Goal: Communication & Community: Answer question/provide support

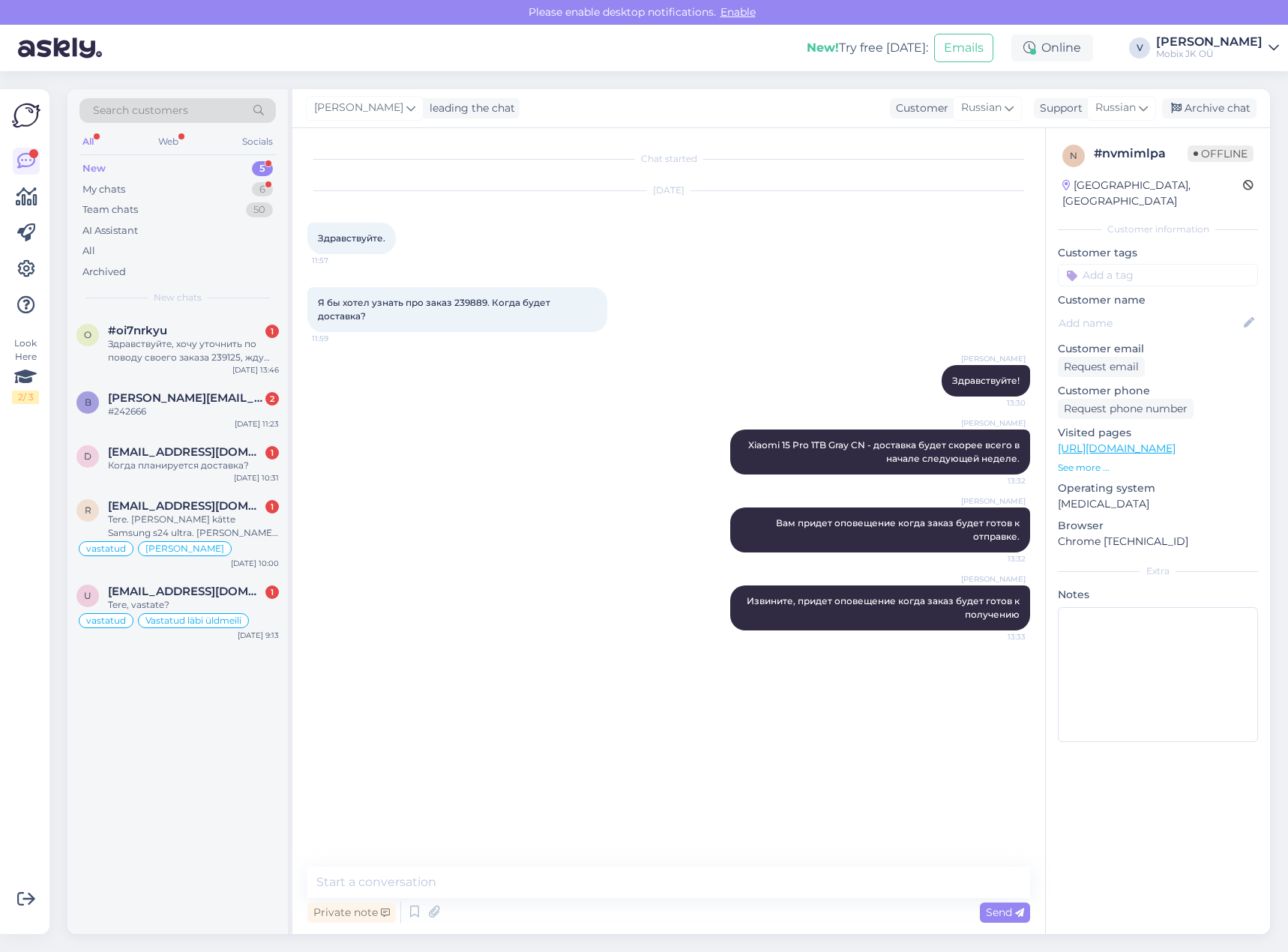
click at [1162, 264] on input at bounding box center [1157, 274] width 200 height 22
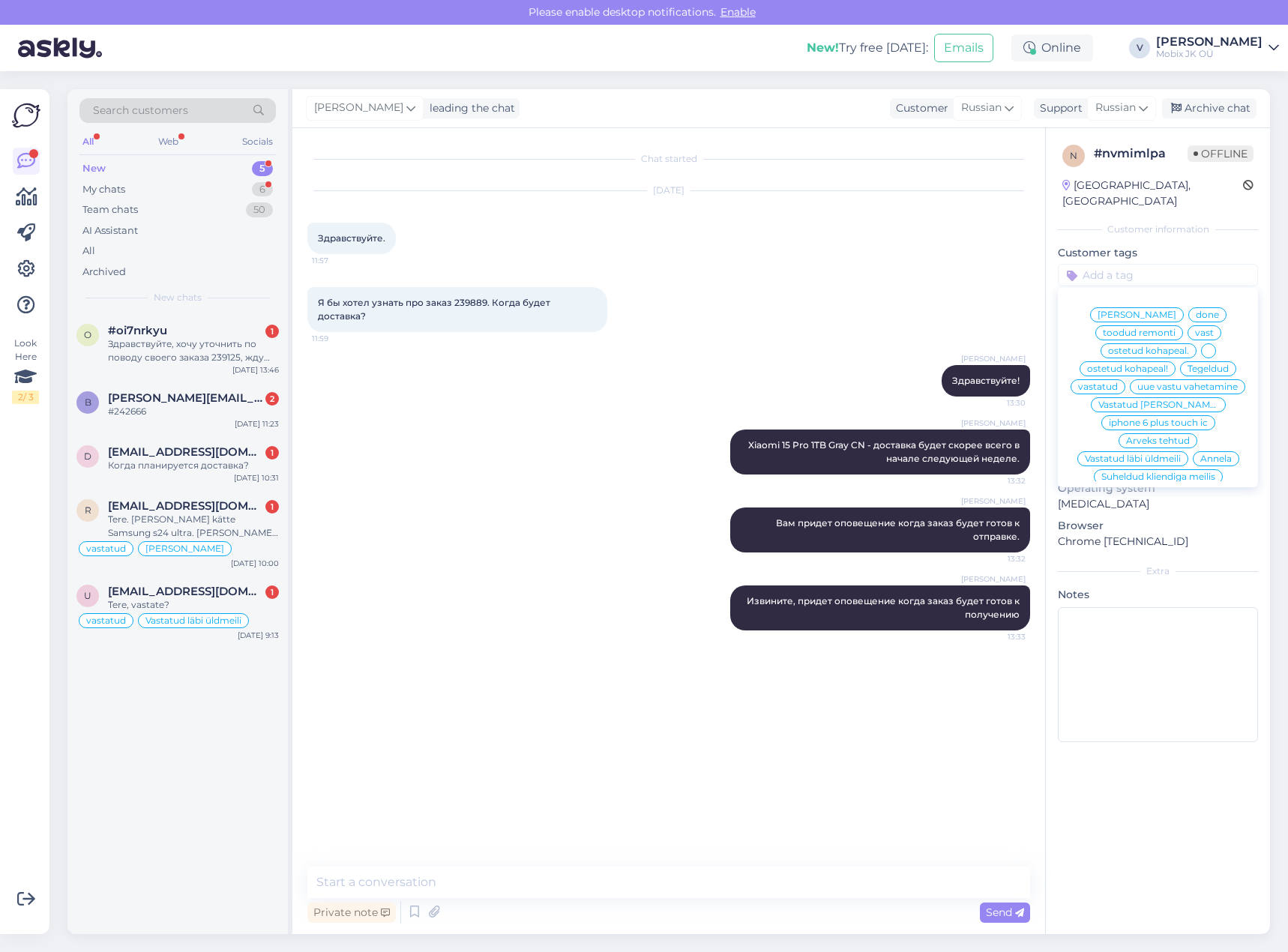
click at [1117, 383] on span "vastatud" at bounding box center [1098, 387] width 40 height 9
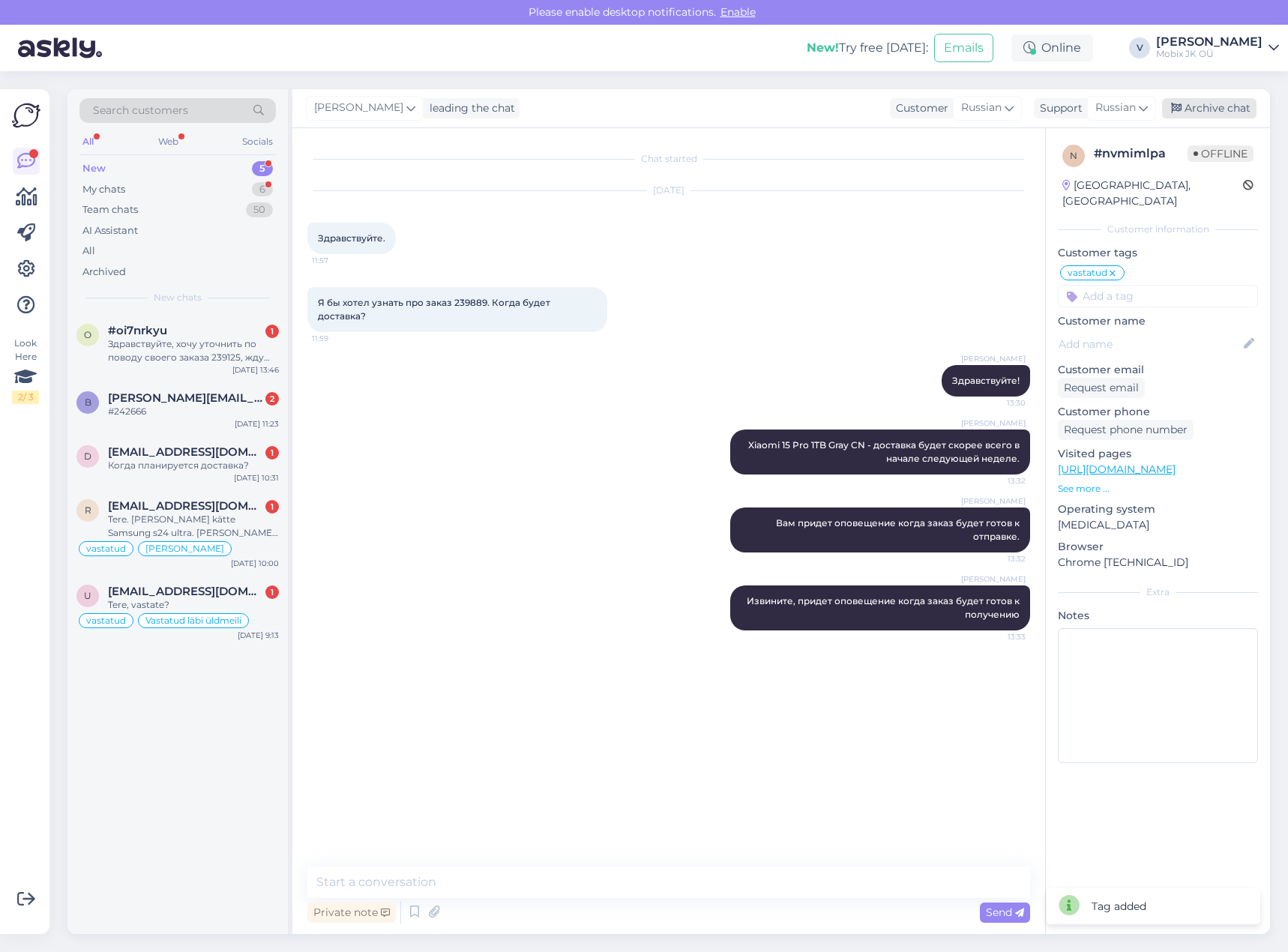
click at [1205, 114] on div "Archive chat" at bounding box center [1209, 108] width 95 height 20
click at [212, 465] on div "Когда планируется доставка?" at bounding box center [193, 466] width 171 height 14
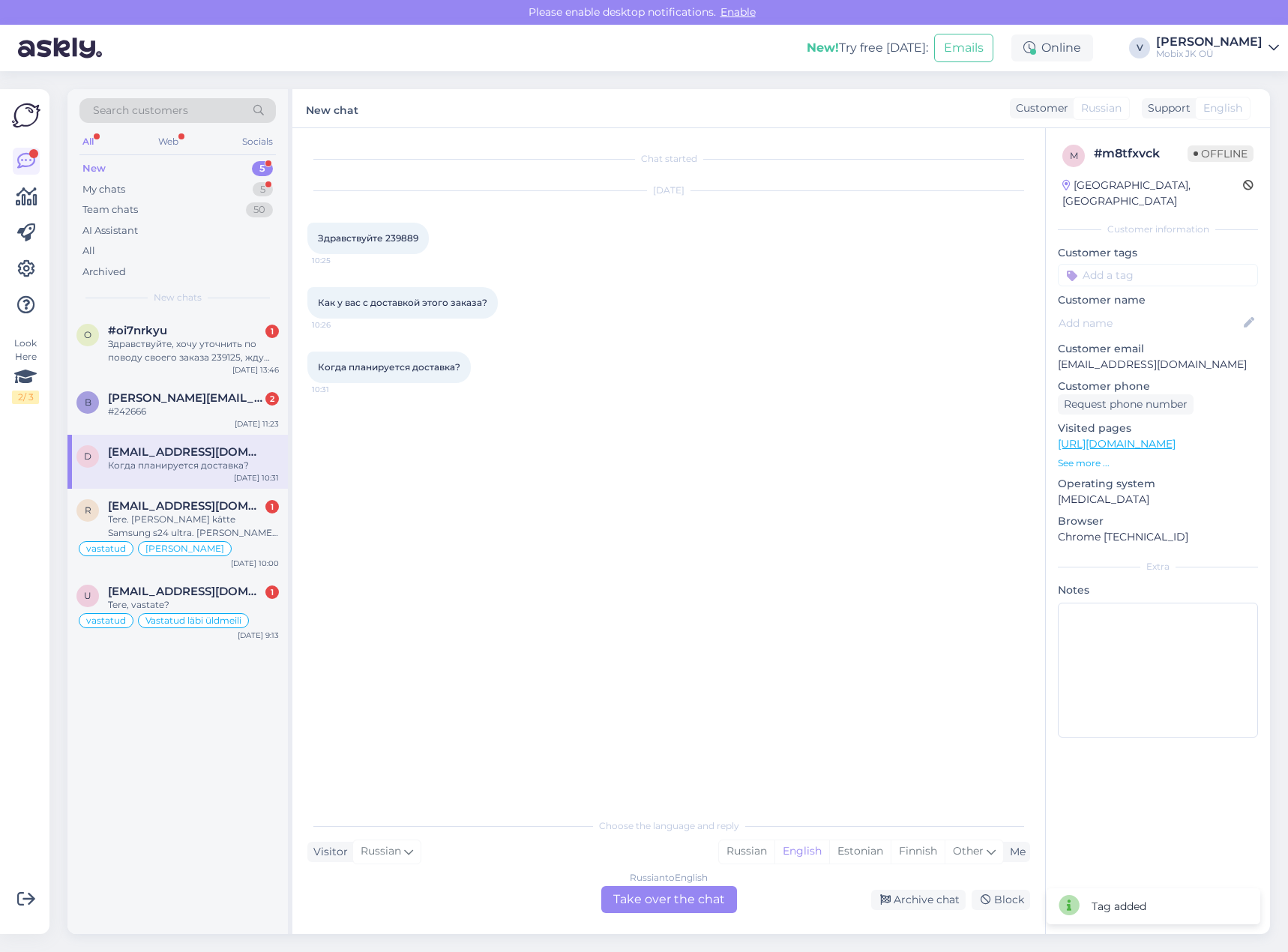
drag, startPoint x: 385, startPoint y: 238, endPoint x: 429, endPoint y: 237, distance: 44.0
click at [427, 237] on div "Здравствуйте 239889 10:25" at bounding box center [368, 238] width 121 height 32
copy span "239889"
click at [1156, 265] on input at bounding box center [1157, 274] width 200 height 22
type input "vas"
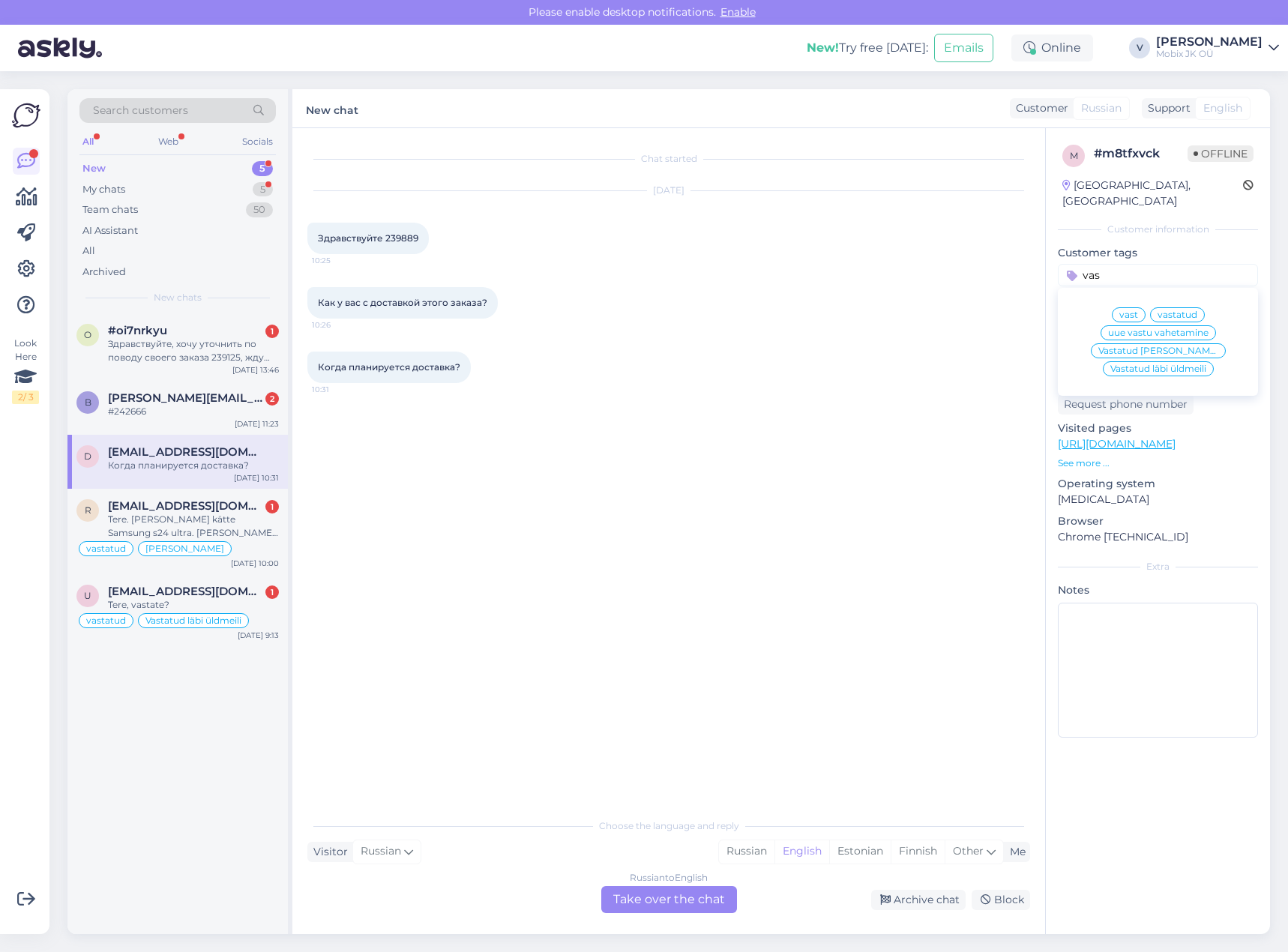
click at [1170, 310] on span "vastatud" at bounding box center [1177, 315] width 40 height 9
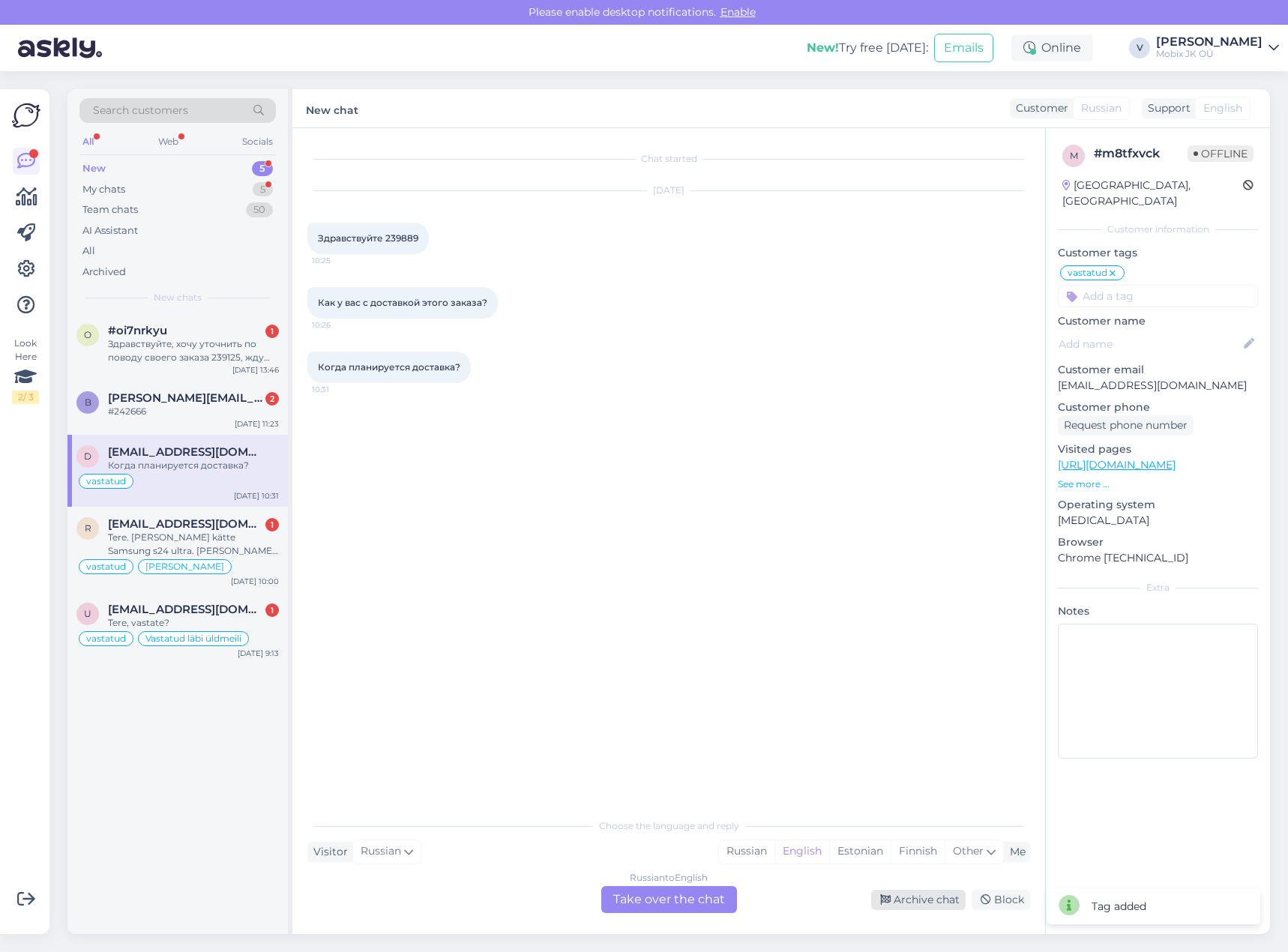
click at [930, 900] on div "Archive chat" at bounding box center [918, 900] width 95 height 20
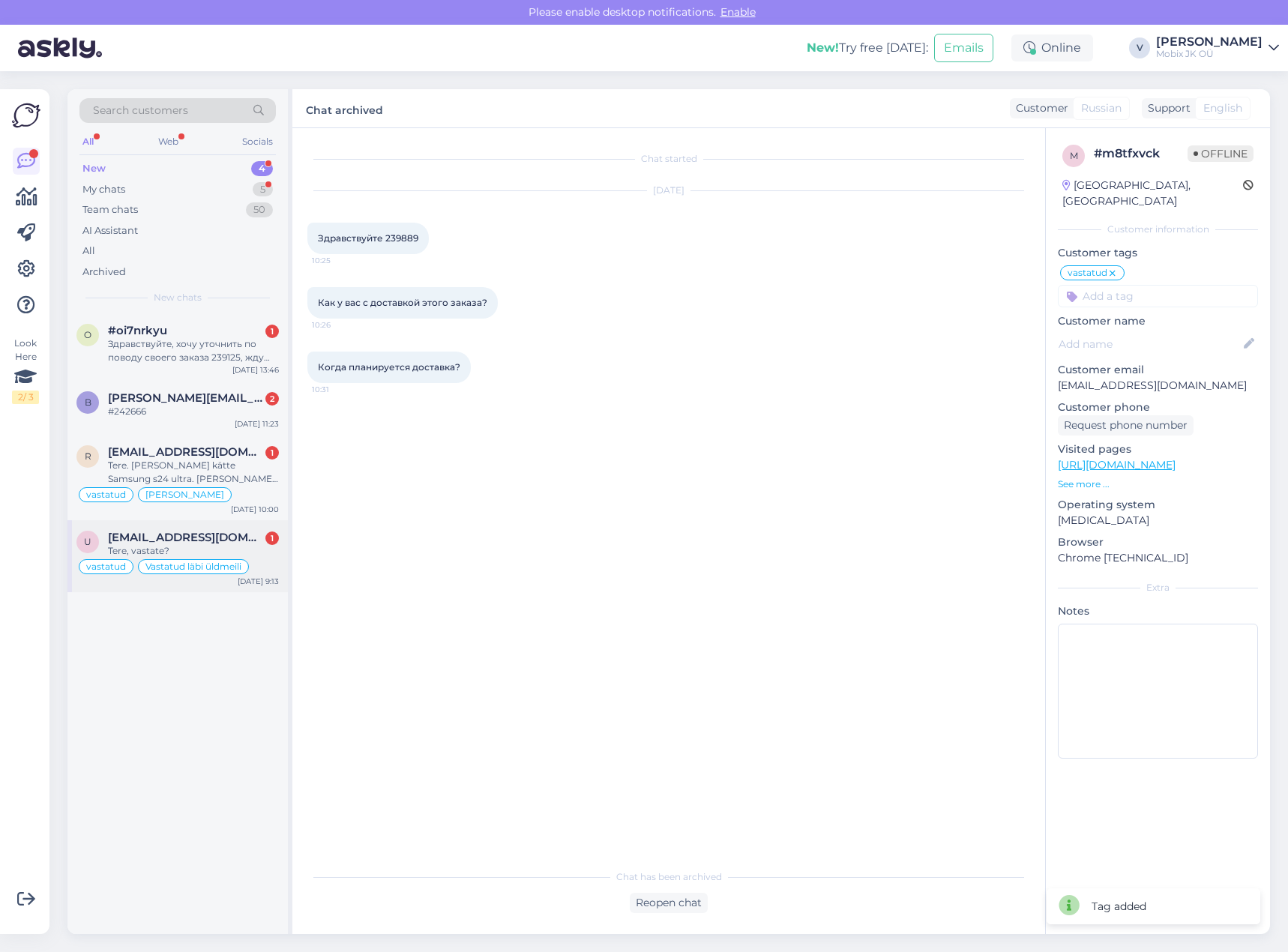
click at [230, 553] on div "Tere, vastate?" at bounding box center [193, 551] width 171 height 14
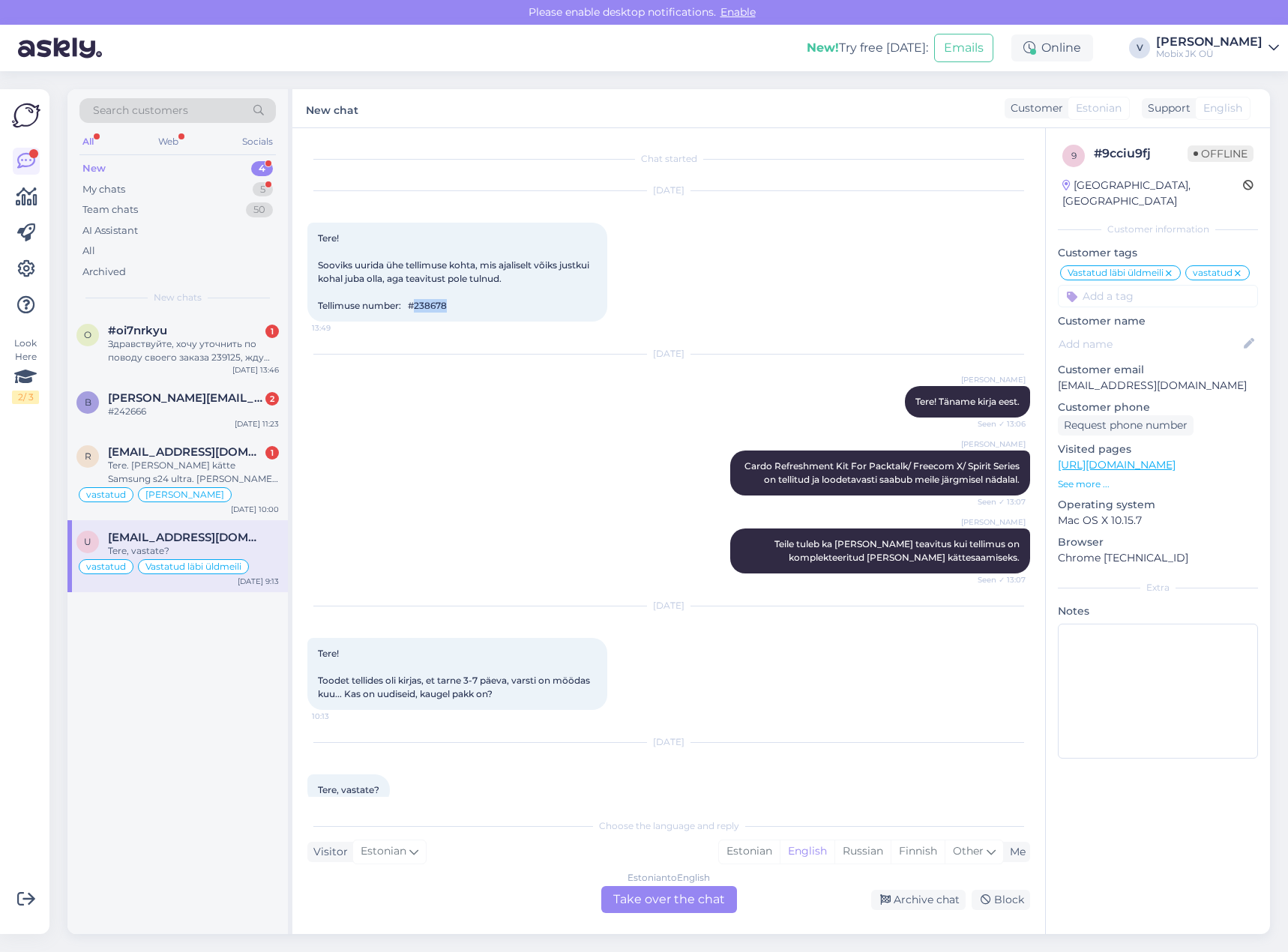
drag, startPoint x: 420, startPoint y: 304, endPoint x: 475, endPoint y: 304, distance: 55.0
click at [470, 305] on div "Tere! Sooviks uurida ühe tellimuse kohta, mis ajaliselt võiks justkui kohal jub…" at bounding box center [457, 272] width 300 height 99
copy span "238678"
click at [231, 482] on div "Tere. [PERSON_NAME] kätte Samsung s24 ultra. [PERSON_NAME] välja nii [PERSON_NA…" at bounding box center [193, 472] width 171 height 27
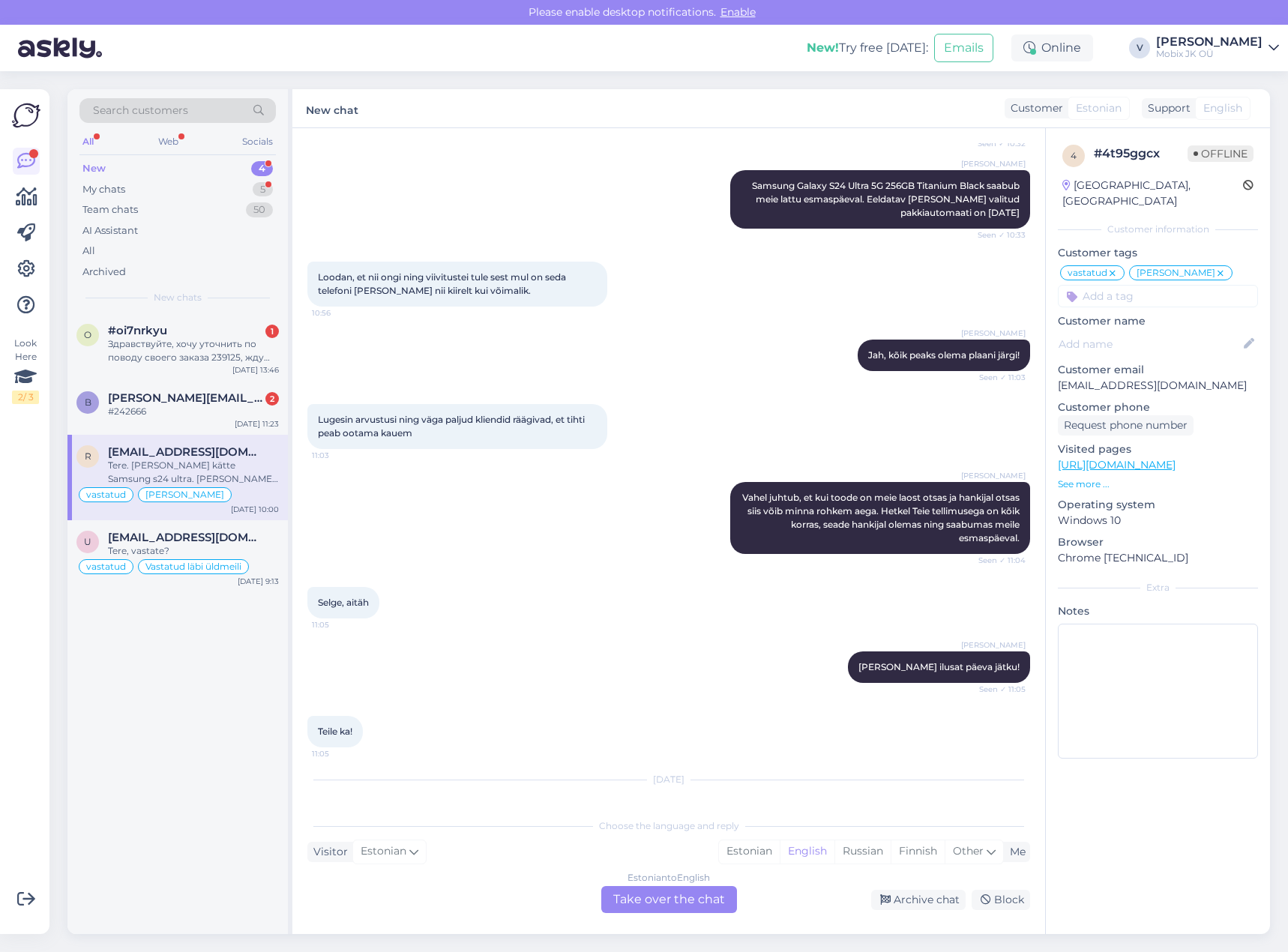
scroll to position [569, 0]
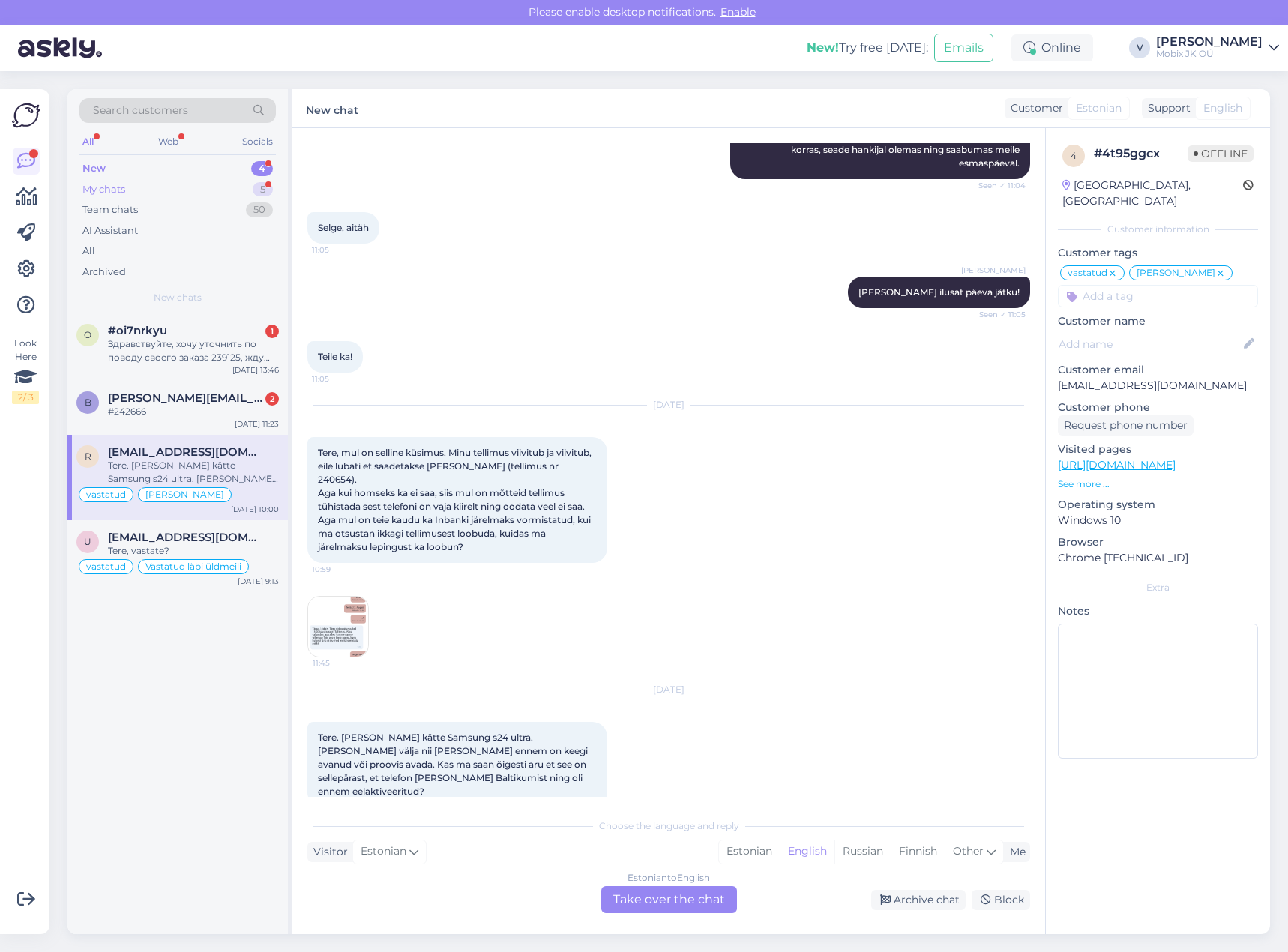
click at [193, 195] on div "My chats 5" at bounding box center [178, 189] width 197 height 21
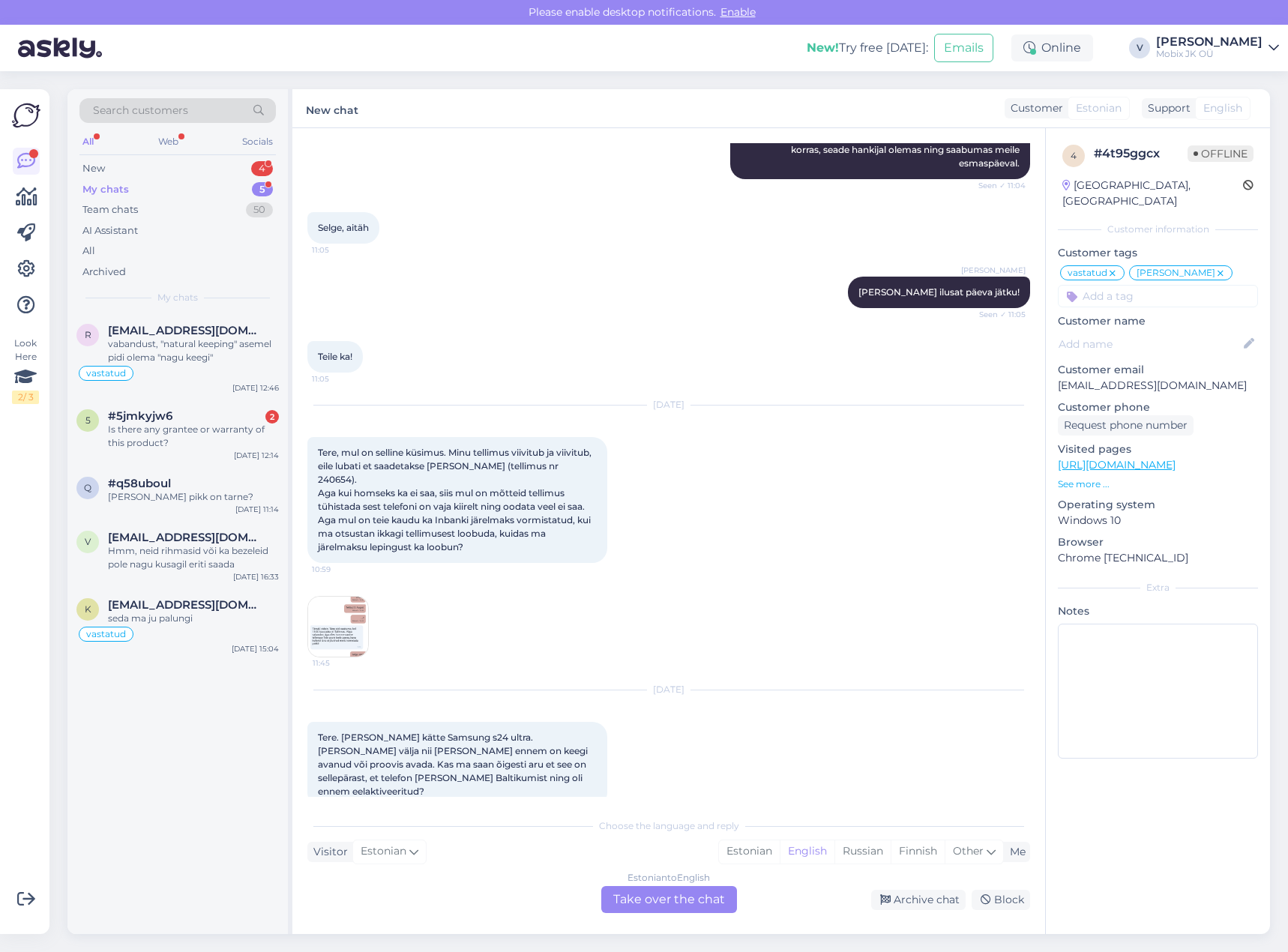
click at [205, 189] on div "My chats 5" at bounding box center [178, 189] width 197 height 21
click at [207, 333] on span "[EMAIL_ADDRESS][DOMAIN_NAME]" at bounding box center [185, 330] width 156 height 14
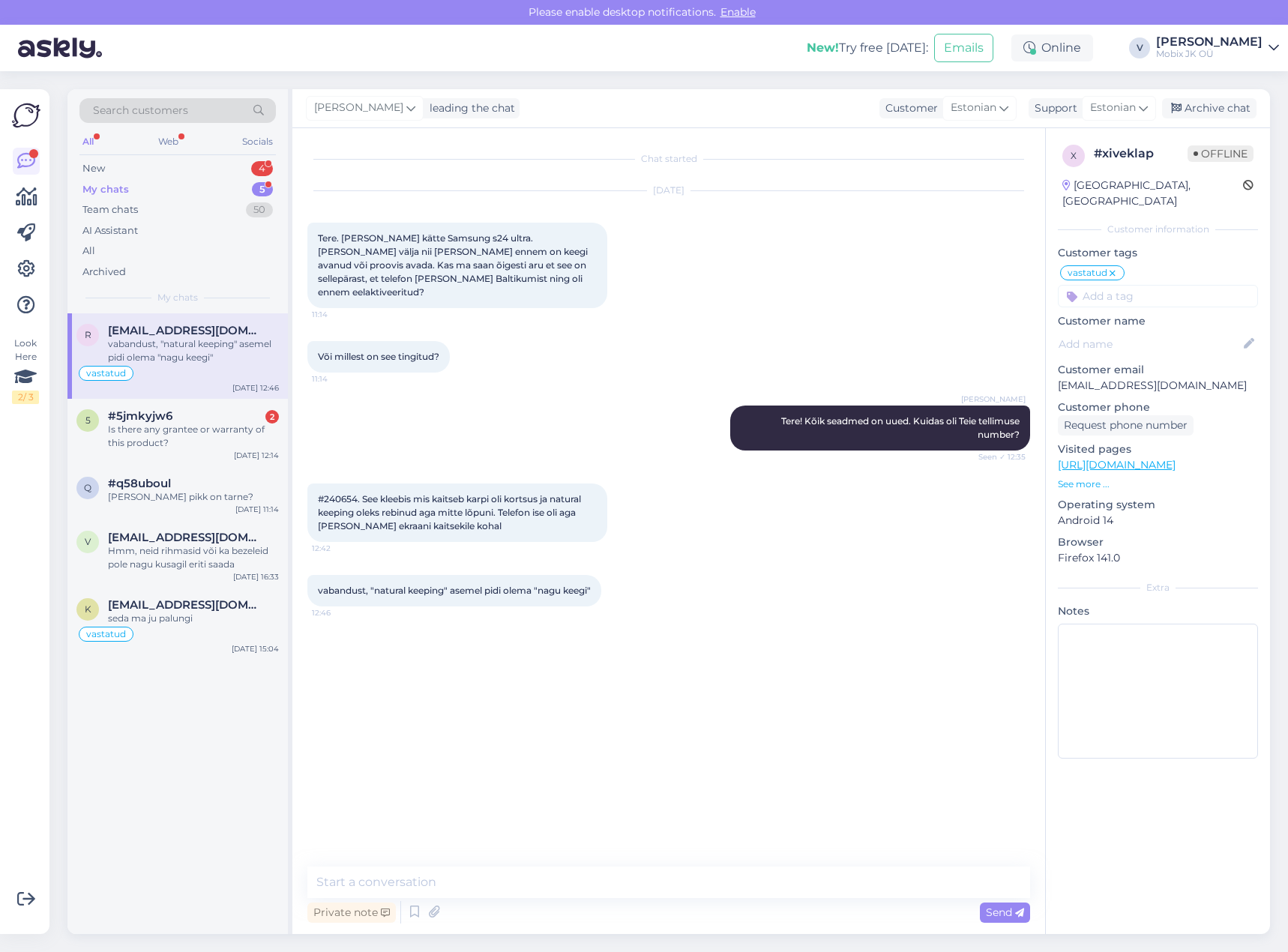
scroll to position [0, 0]
click at [641, 881] on textarea at bounding box center [669, 882] width 722 height 32
click at [146, 274] on div "Archived" at bounding box center [178, 271] width 197 height 21
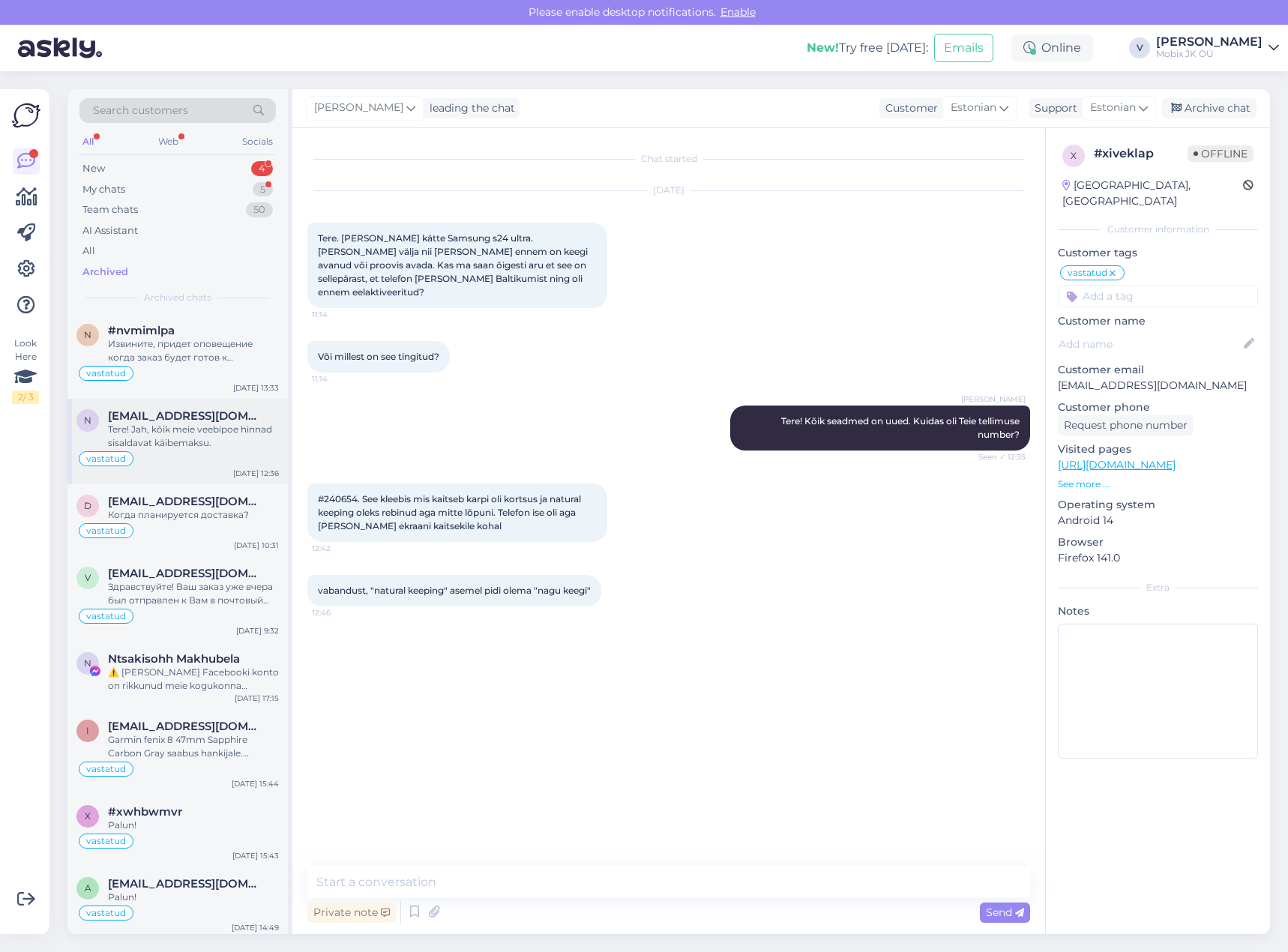
click at [216, 445] on div "Tere! Jah, kõik meie veebipoe hinnad sisaldavat käibemaksu." at bounding box center [193, 436] width 171 height 27
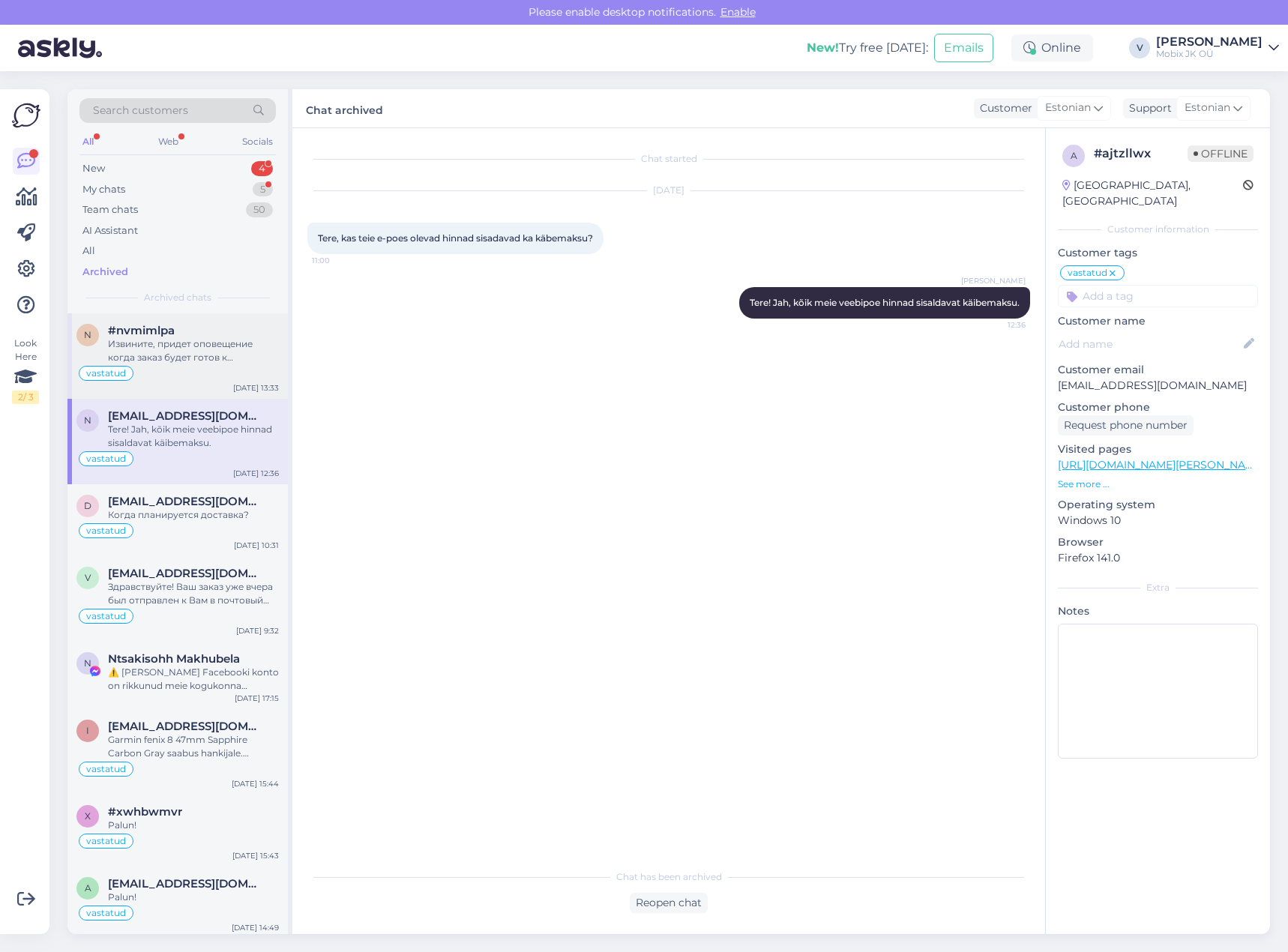
click at [177, 361] on div "Извините, придет оповещение когда заказ будет готов к получению" at bounding box center [193, 350] width 171 height 27
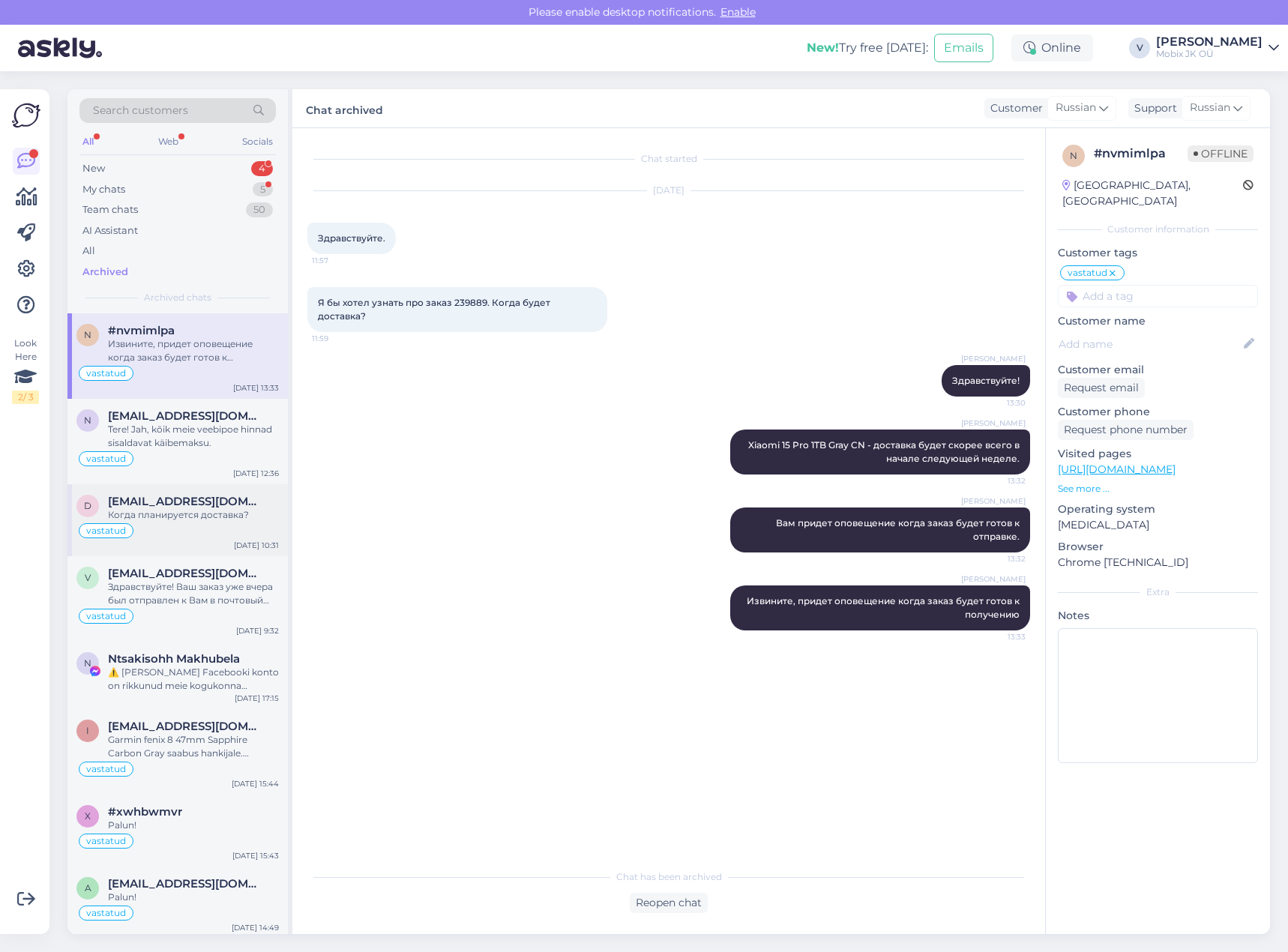
click at [213, 506] on span "[EMAIL_ADDRESS][DOMAIN_NAME]" at bounding box center [185, 502] width 156 height 14
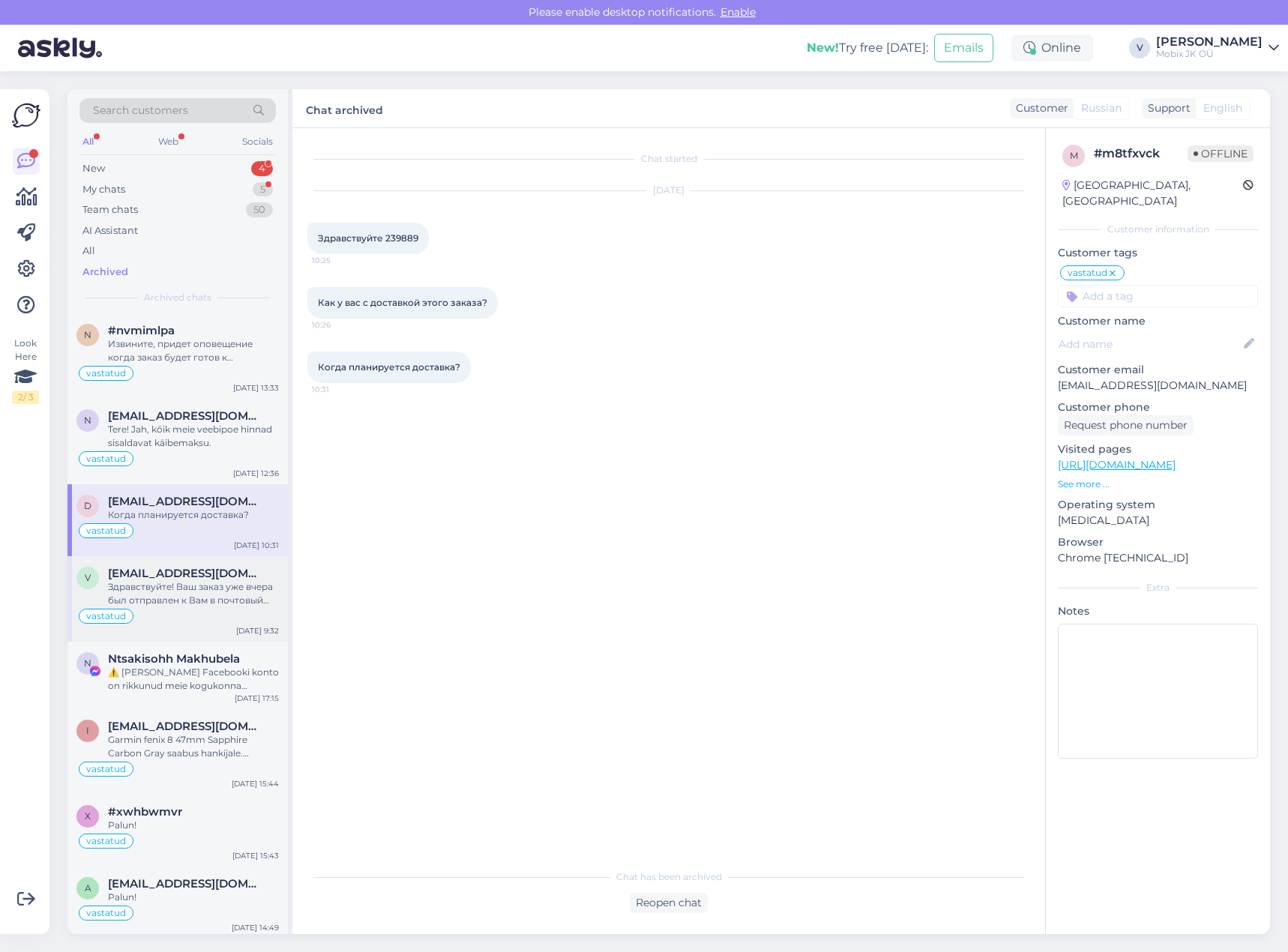
click at [188, 576] on span "[EMAIL_ADDRESS][DOMAIN_NAME]" at bounding box center [185, 573] width 156 height 14
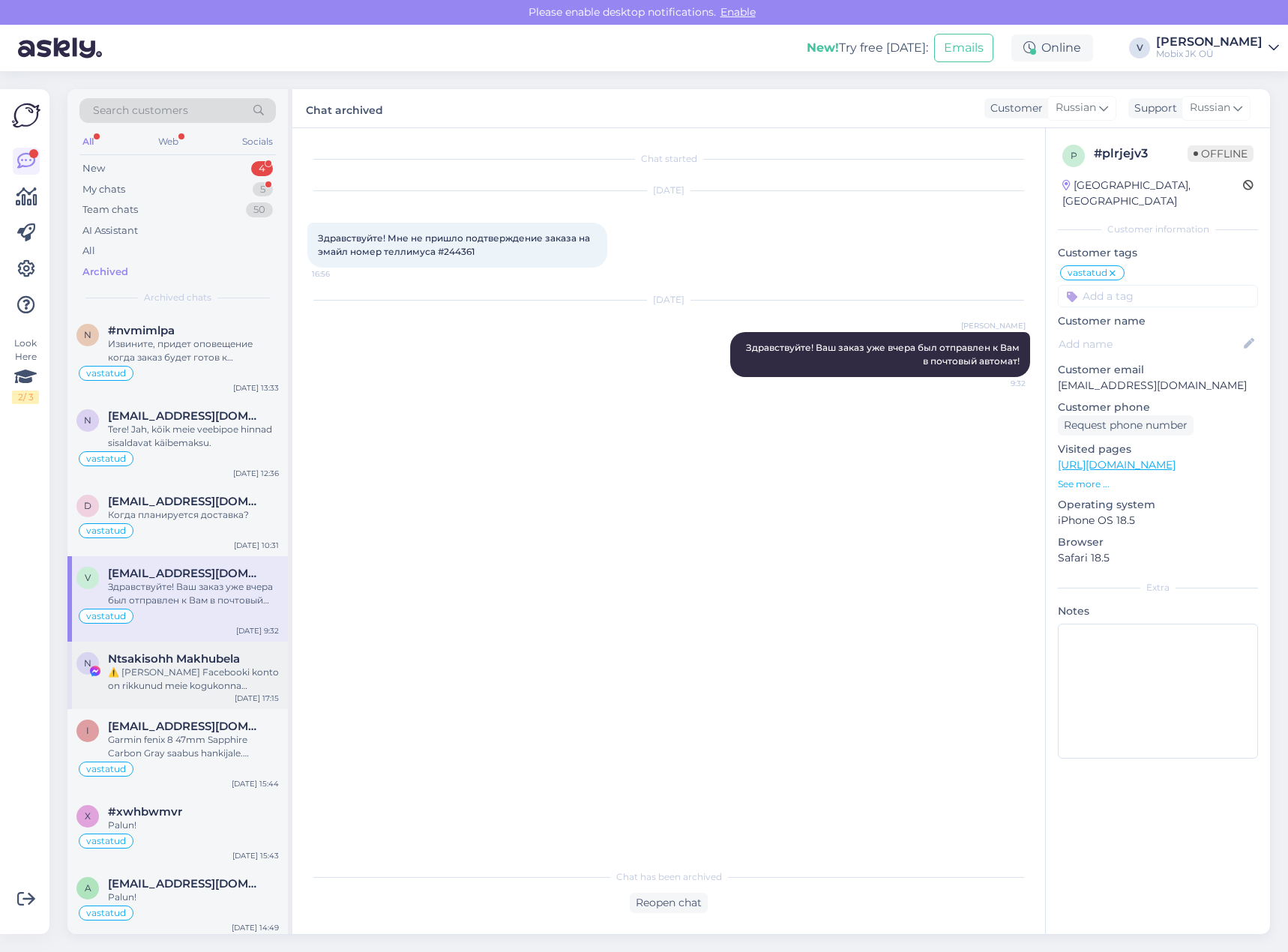
click at [224, 660] on span "Ntsakisohh Makhubela" at bounding box center [174, 659] width 132 height 14
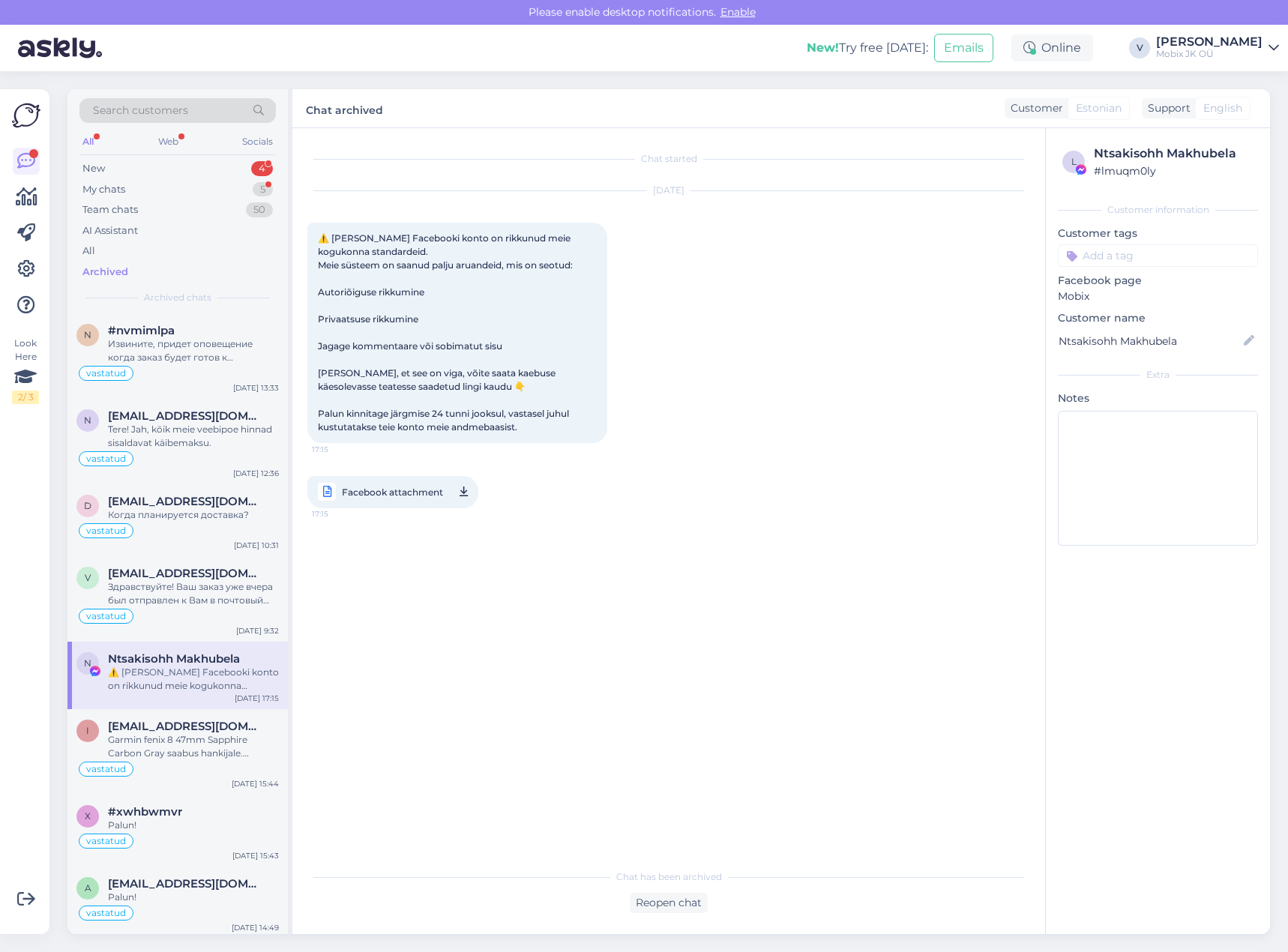
drag, startPoint x: 233, startPoint y: 727, endPoint x: 210, endPoint y: 650, distance: 80.4
click at [233, 726] on span "[EMAIL_ADDRESS][DOMAIN_NAME]" at bounding box center [185, 726] width 156 height 14
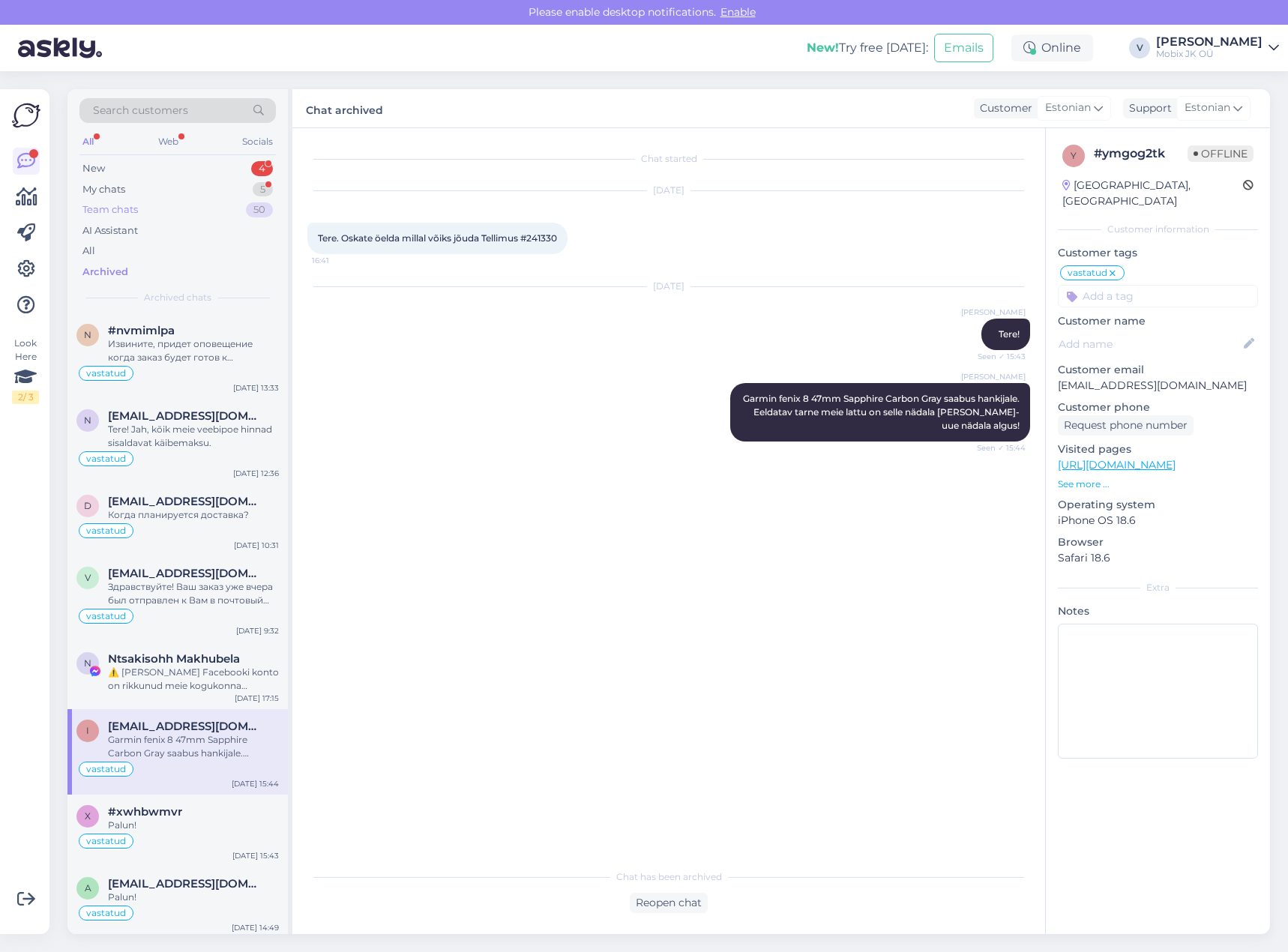
click at [181, 201] on div "Team chats 50" at bounding box center [178, 209] width 197 height 21
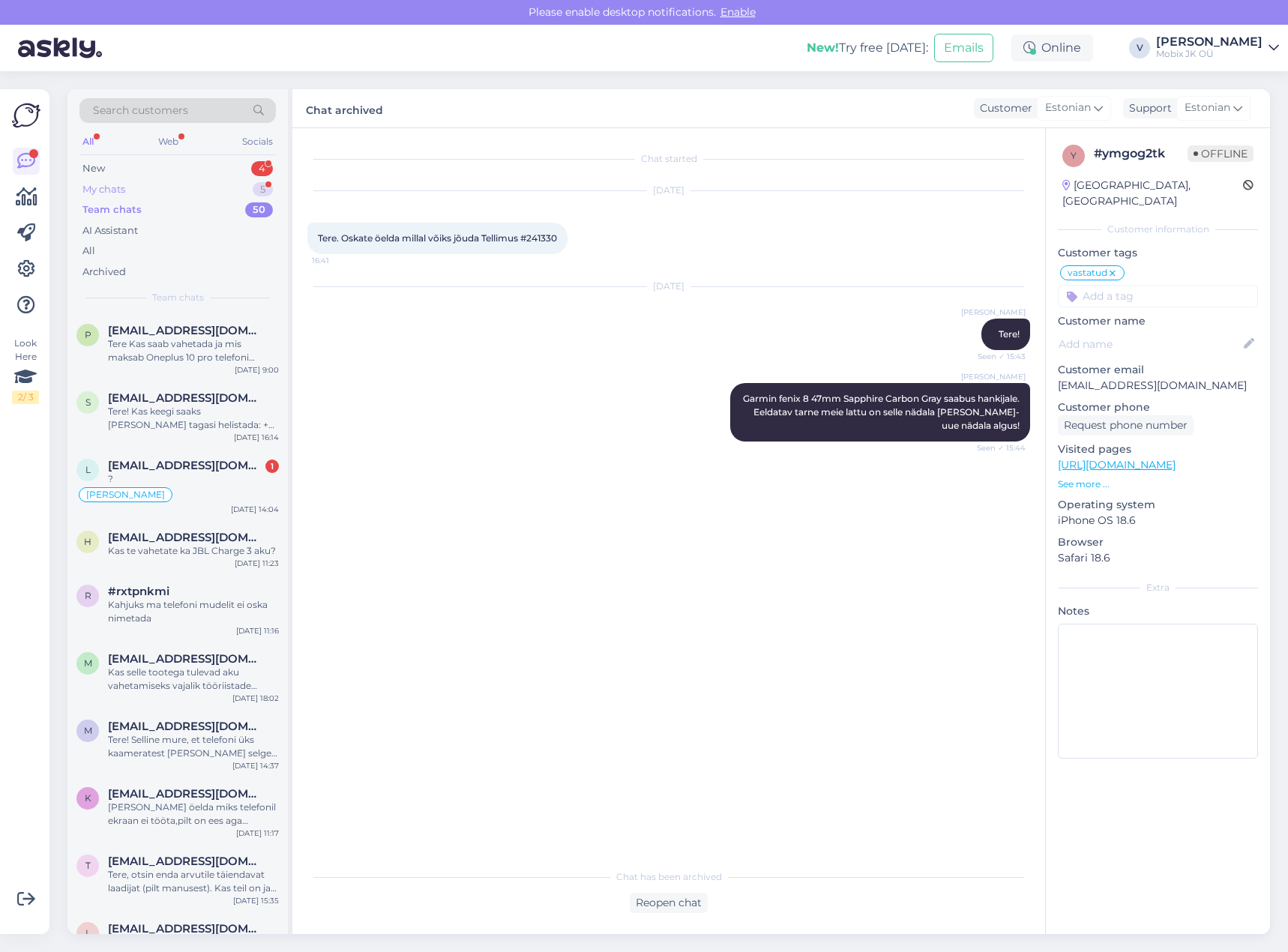
click at [181, 190] on div "My chats 5" at bounding box center [178, 189] width 197 height 21
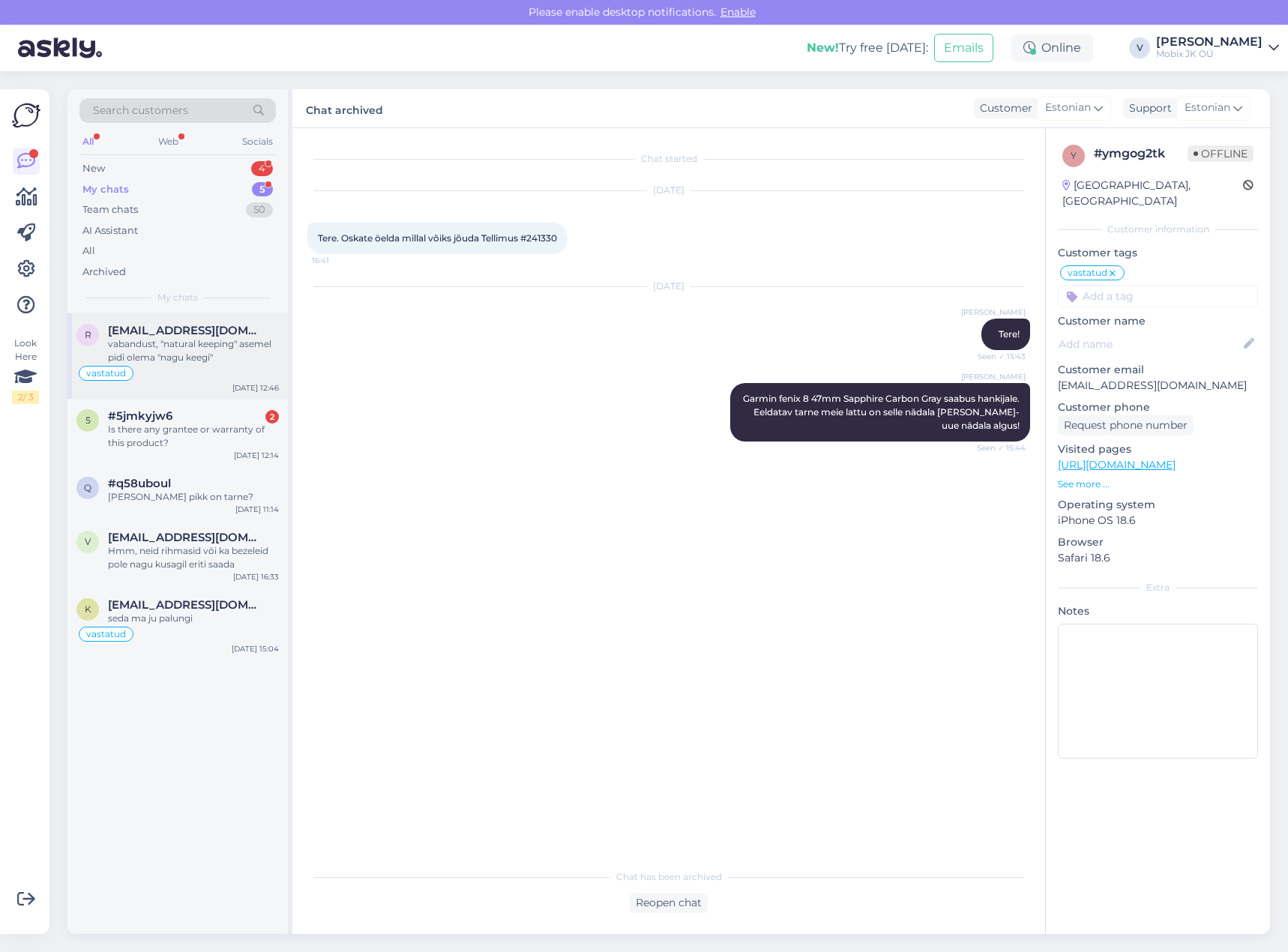
click at [190, 353] on div "vabandust, "natural keeping" asemel pidi olema "nagu keegi"" at bounding box center [193, 350] width 171 height 27
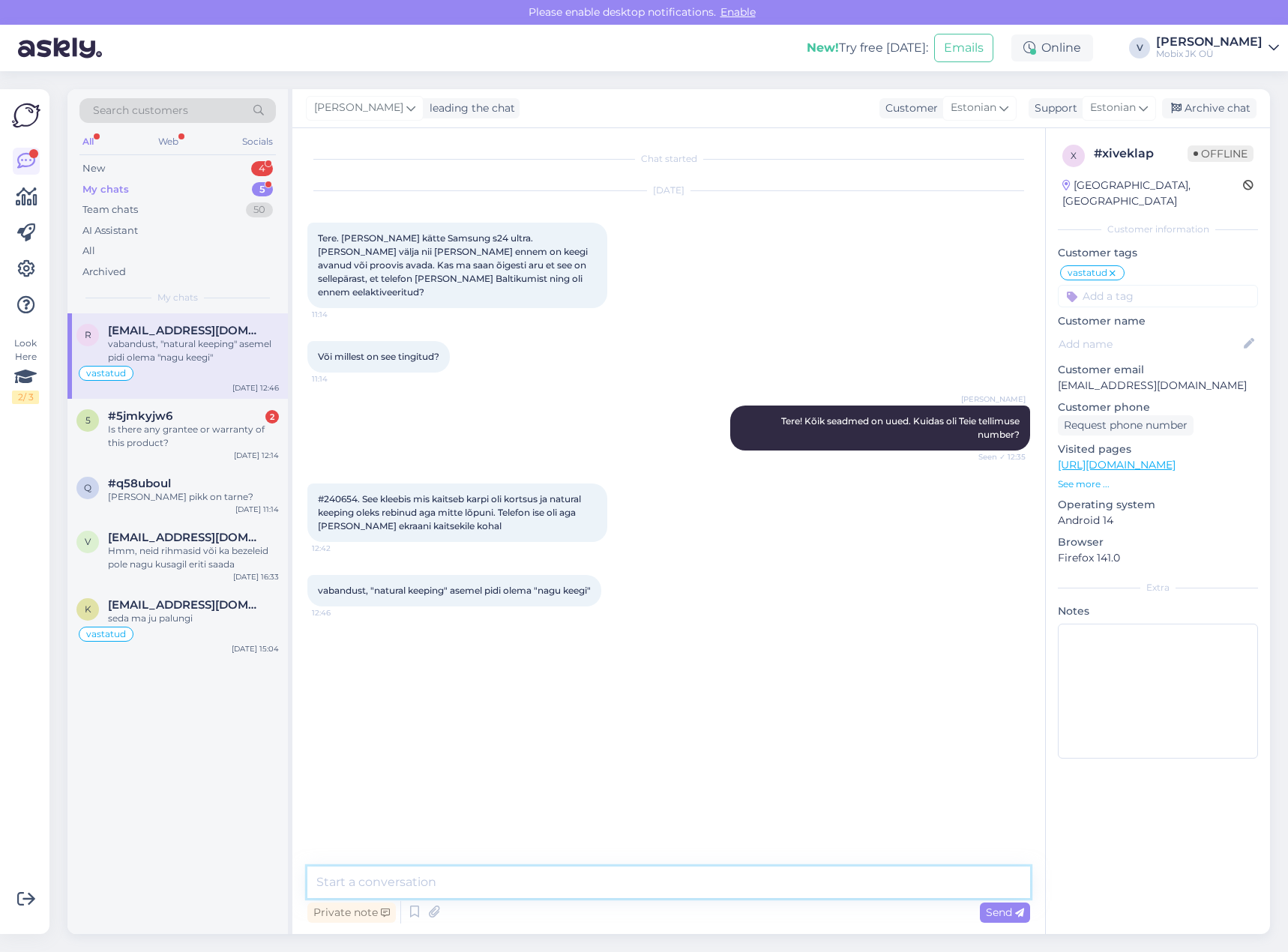
click at [689, 886] on textarea at bounding box center [669, 882] width 722 height 32
click at [732, 885] on textarea at bounding box center [669, 882] width 722 height 32
type textarea "Seade oli uus, avamata karbis. Tundub, et karb/turvakleepsud said viga transpor…"
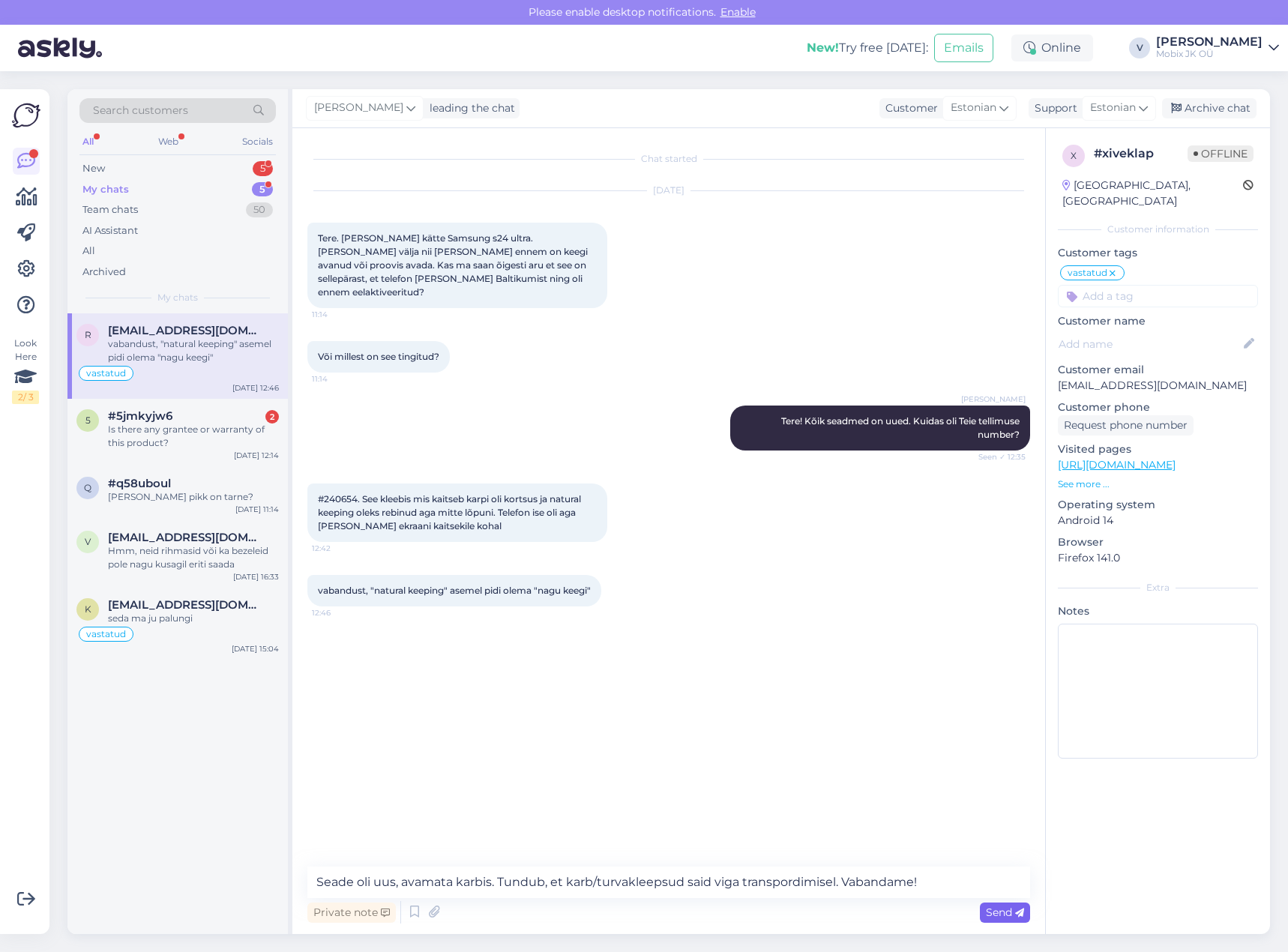
click at [999, 905] on span "Send" at bounding box center [1005, 912] width 38 height 14
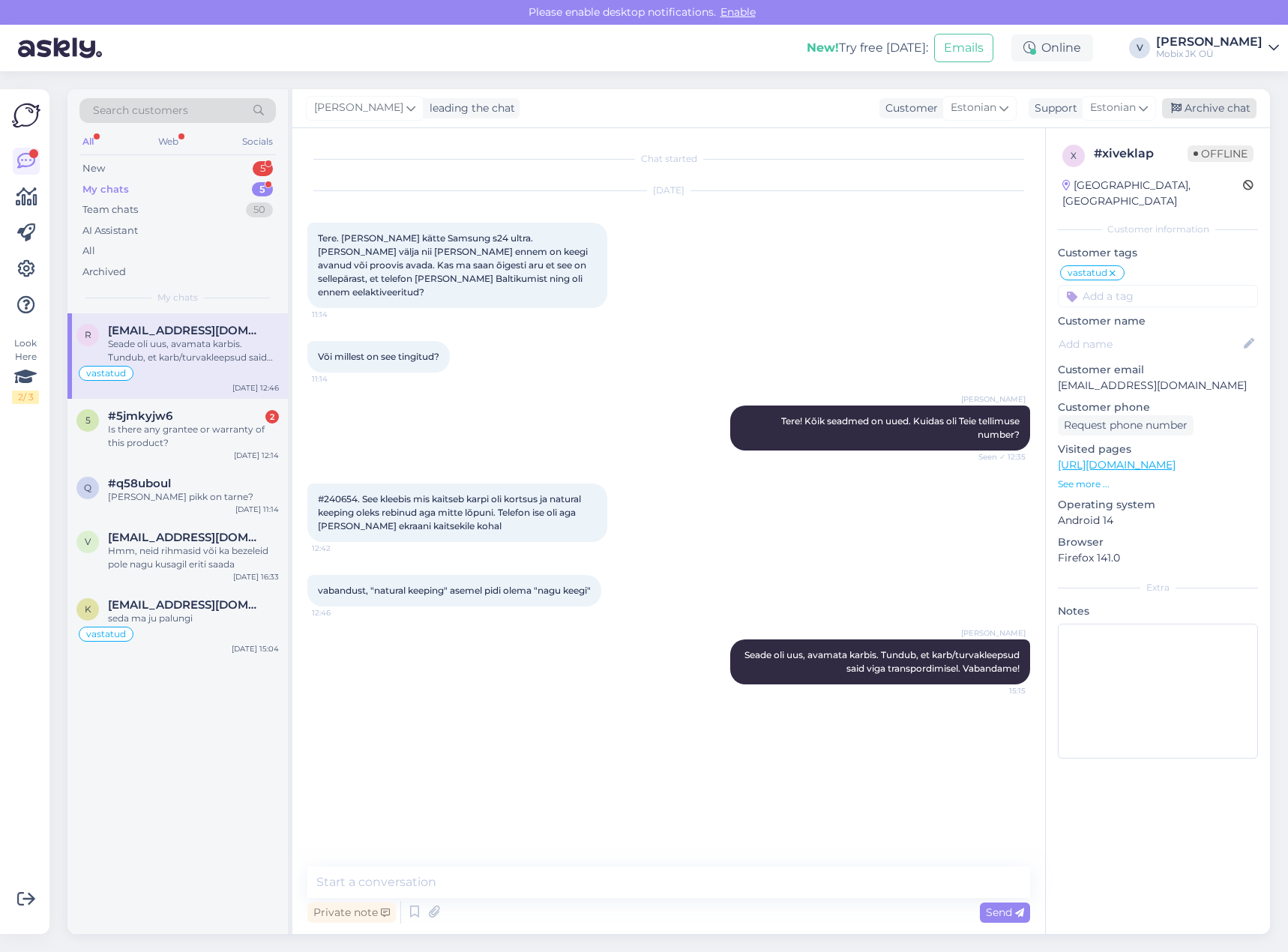
click at [1203, 111] on div "Archive chat" at bounding box center [1209, 108] width 95 height 20
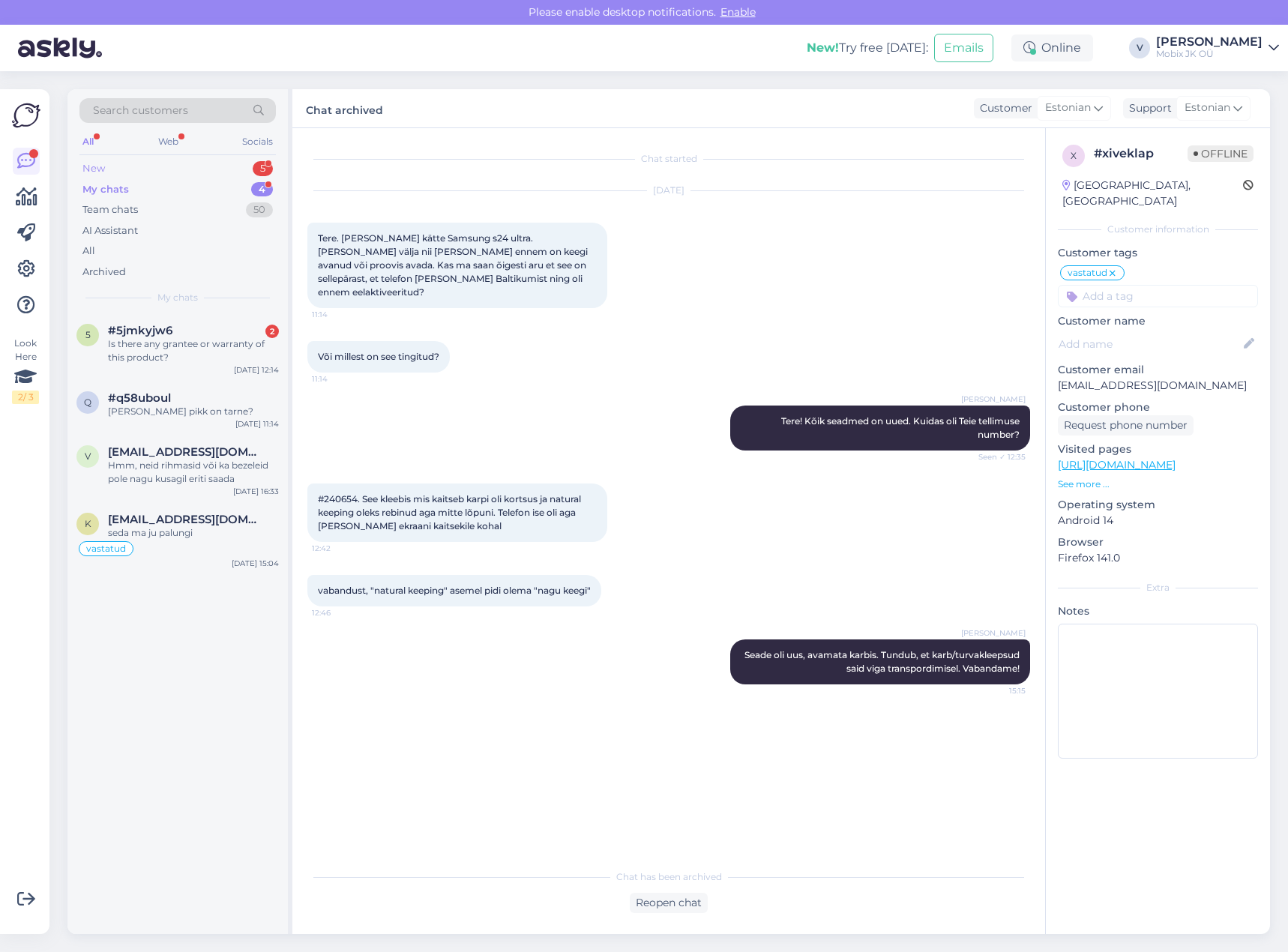
click at [251, 166] on div "New 5" at bounding box center [178, 168] width 197 height 21
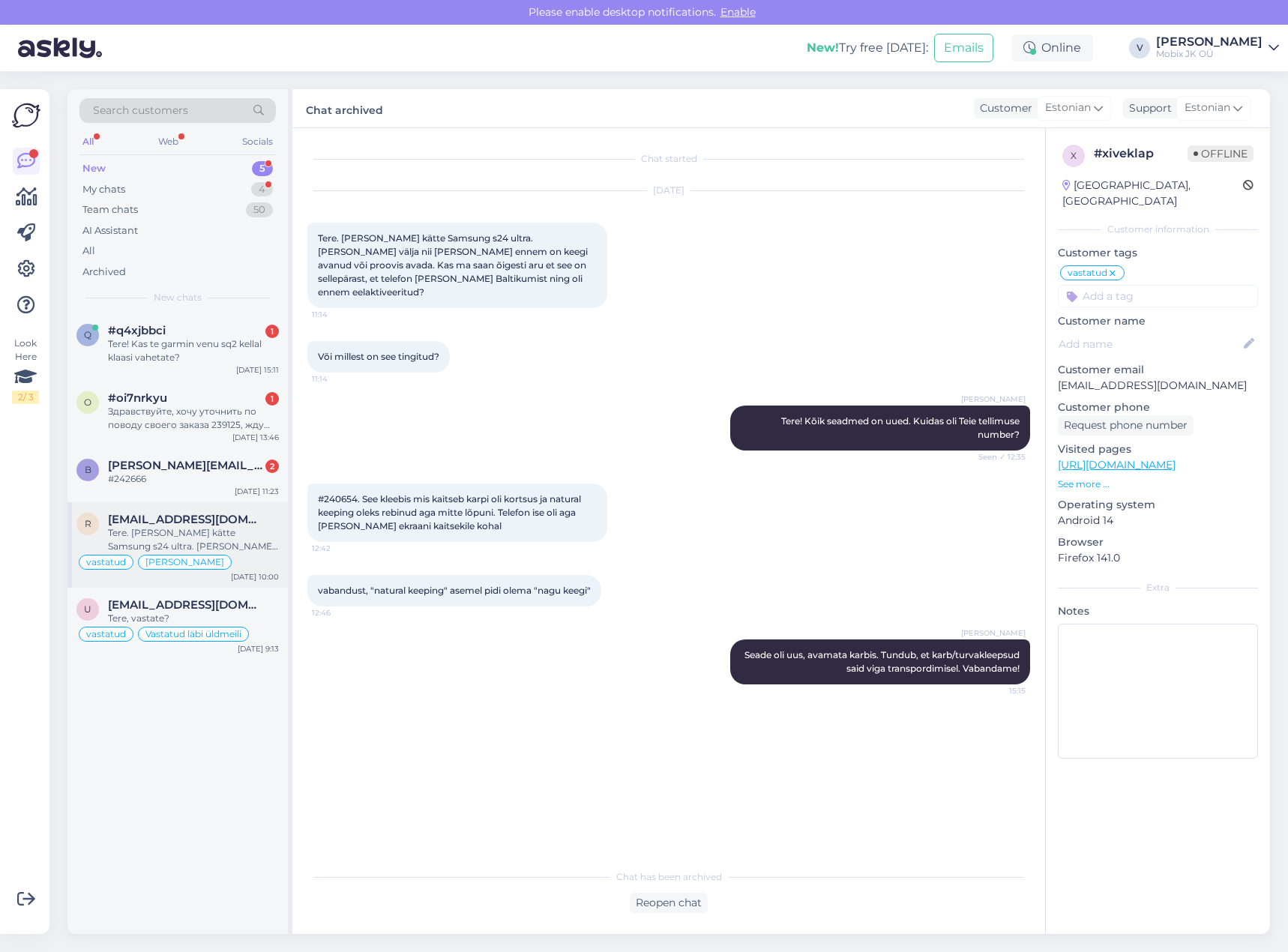
click at [237, 542] on div "Tere. [PERSON_NAME] kätte Samsung s24 ultra. [PERSON_NAME] välja nii [PERSON_NA…" at bounding box center [193, 539] width 171 height 27
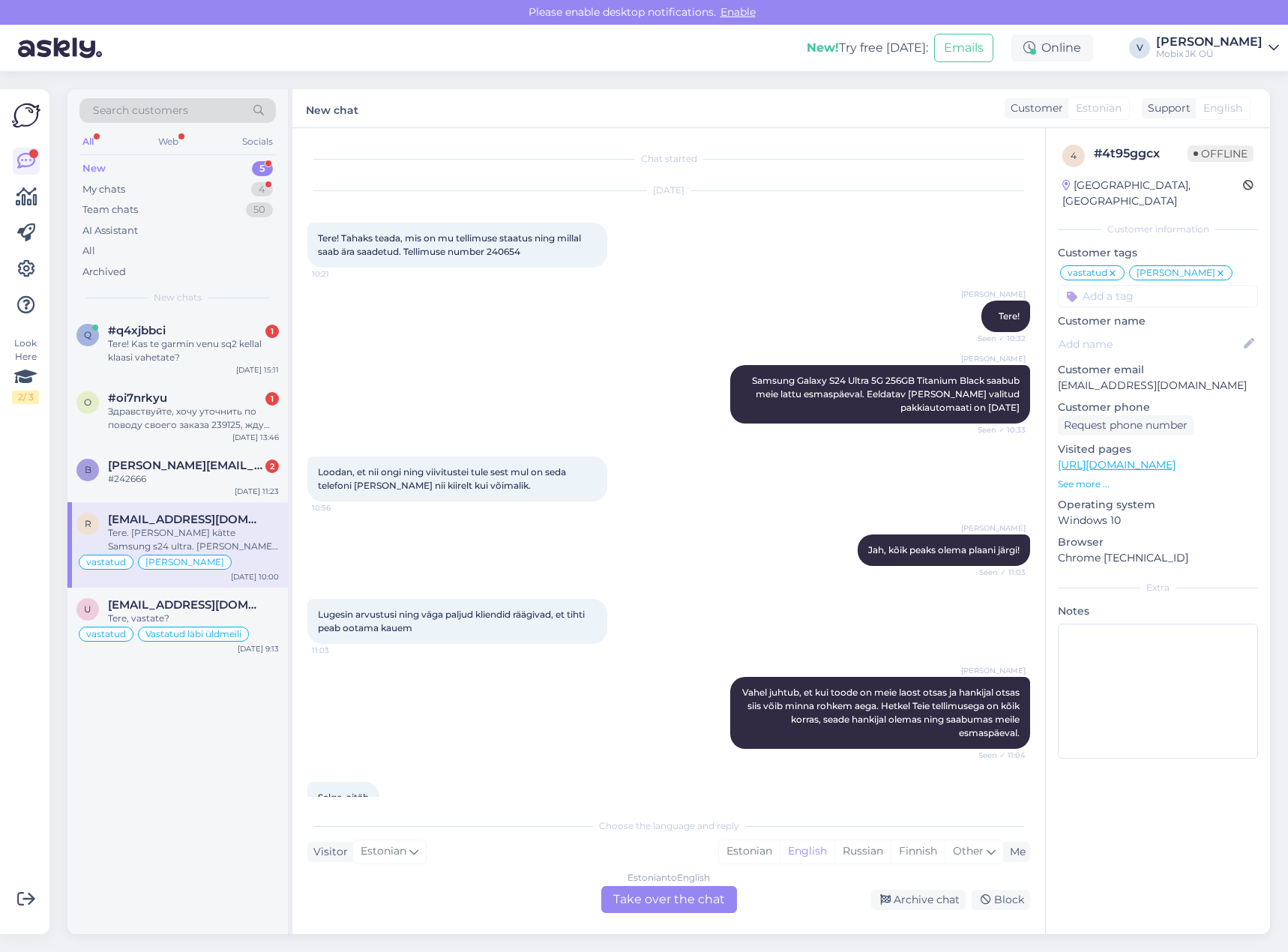
scroll to position [569, 0]
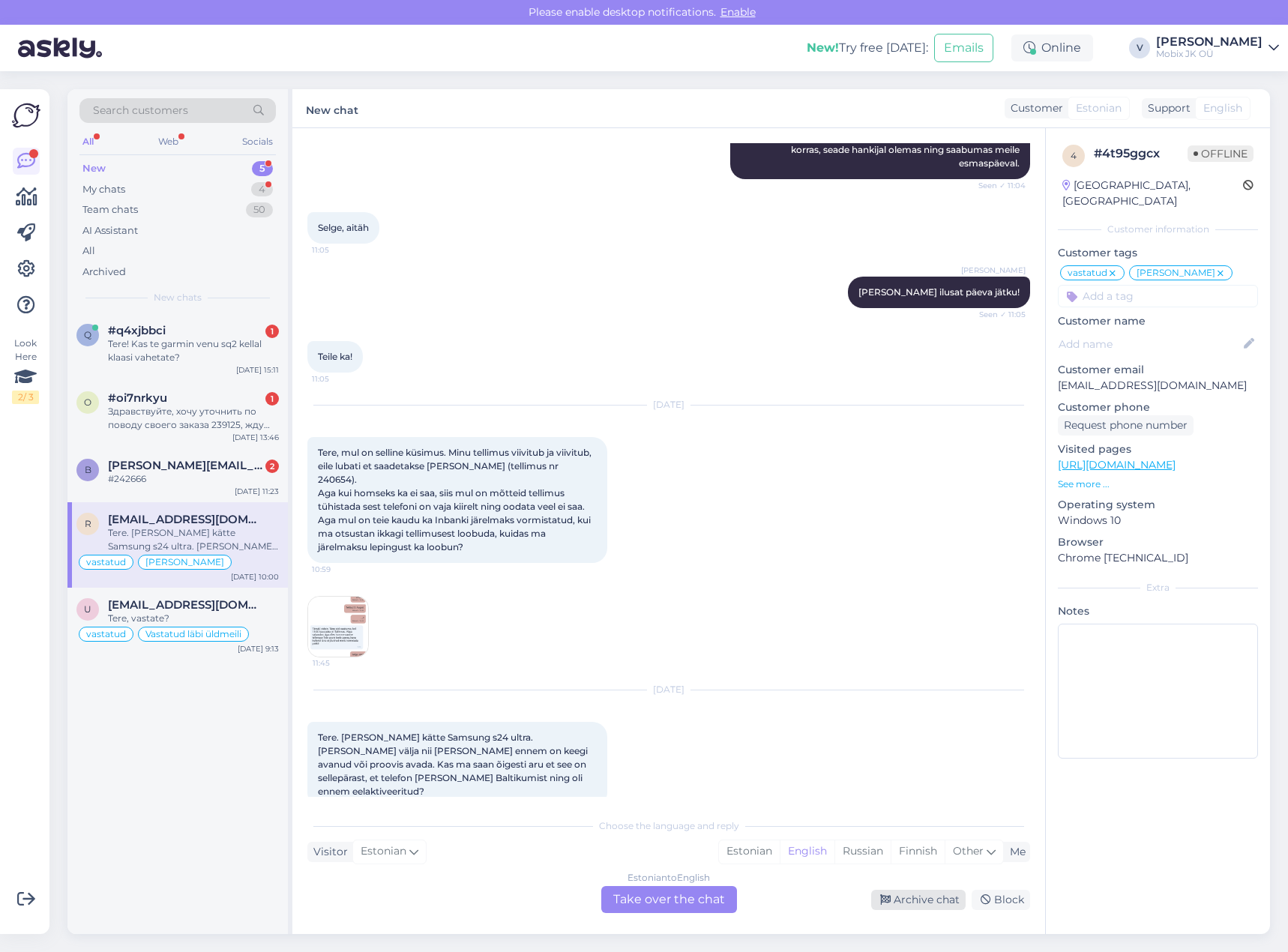
click at [907, 896] on div "Archive chat" at bounding box center [918, 900] width 95 height 20
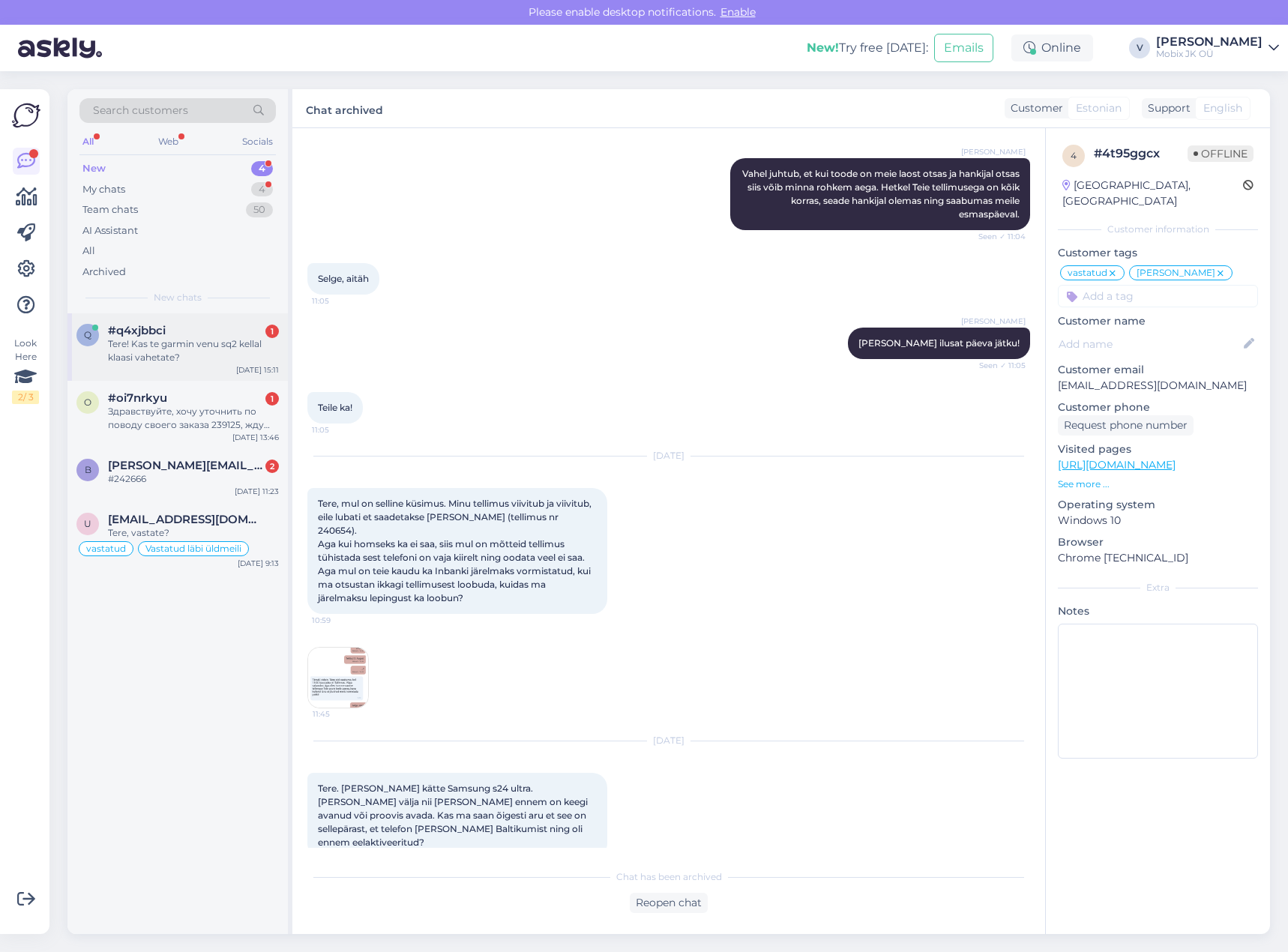
click at [212, 343] on div "Tere! Kas te garmin venu sq2 kellal klaasi vahetate?" at bounding box center [193, 350] width 171 height 27
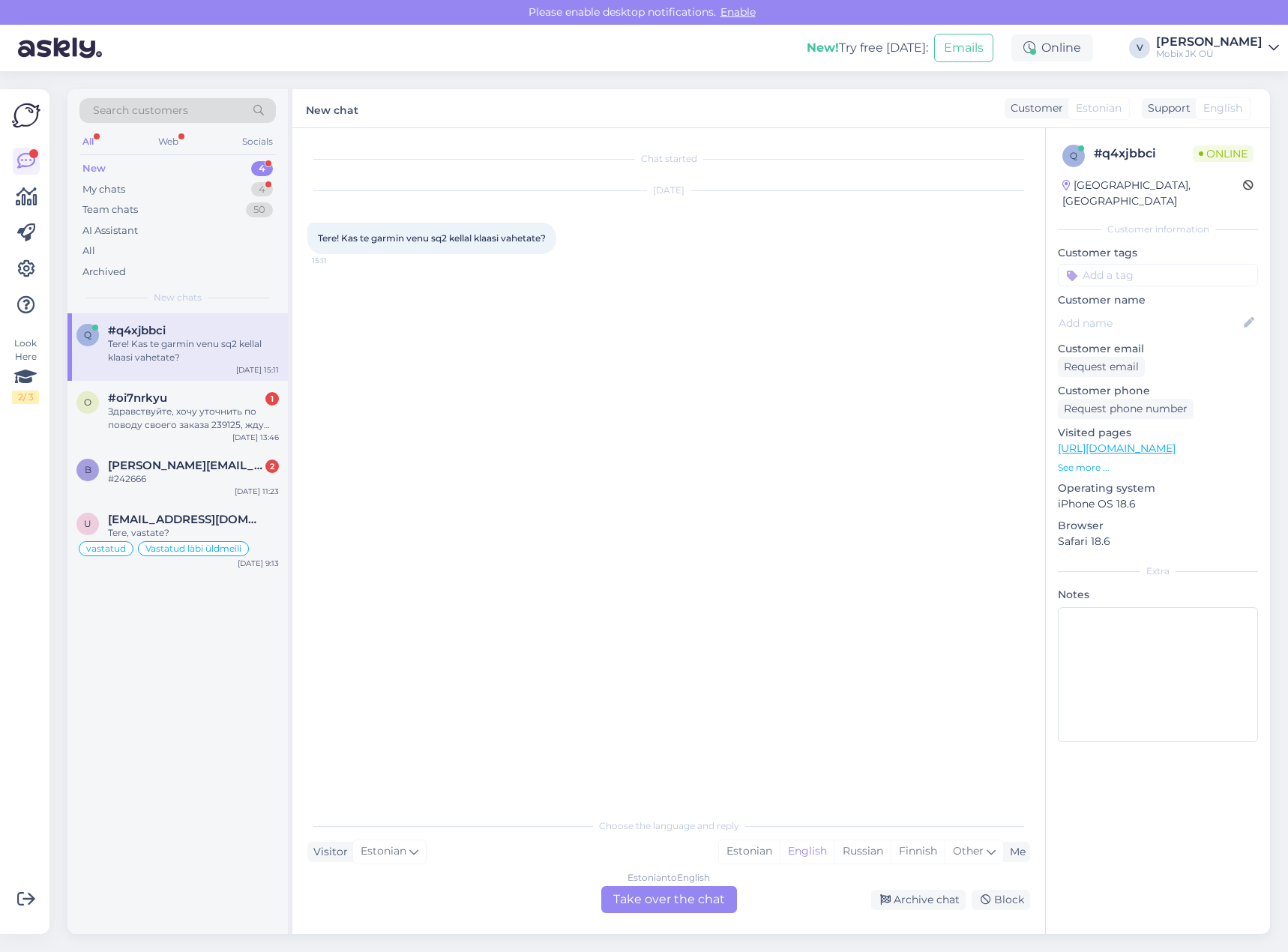
click at [690, 902] on div "Estonian to English Take over the chat" at bounding box center [669, 899] width 136 height 27
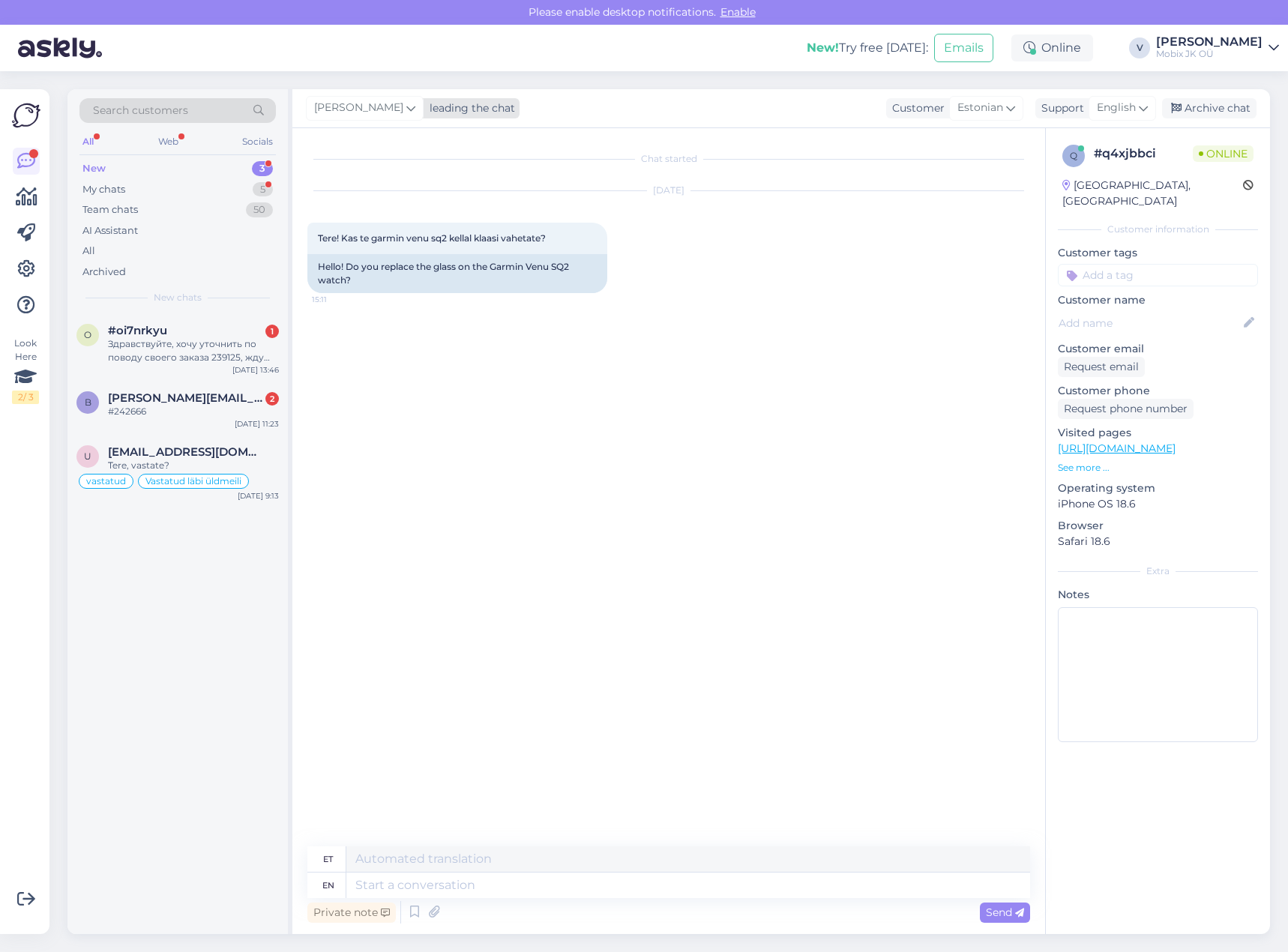
click at [427, 107] on div "leading the chat" at bounding box center [469, 108] width 91 height 15
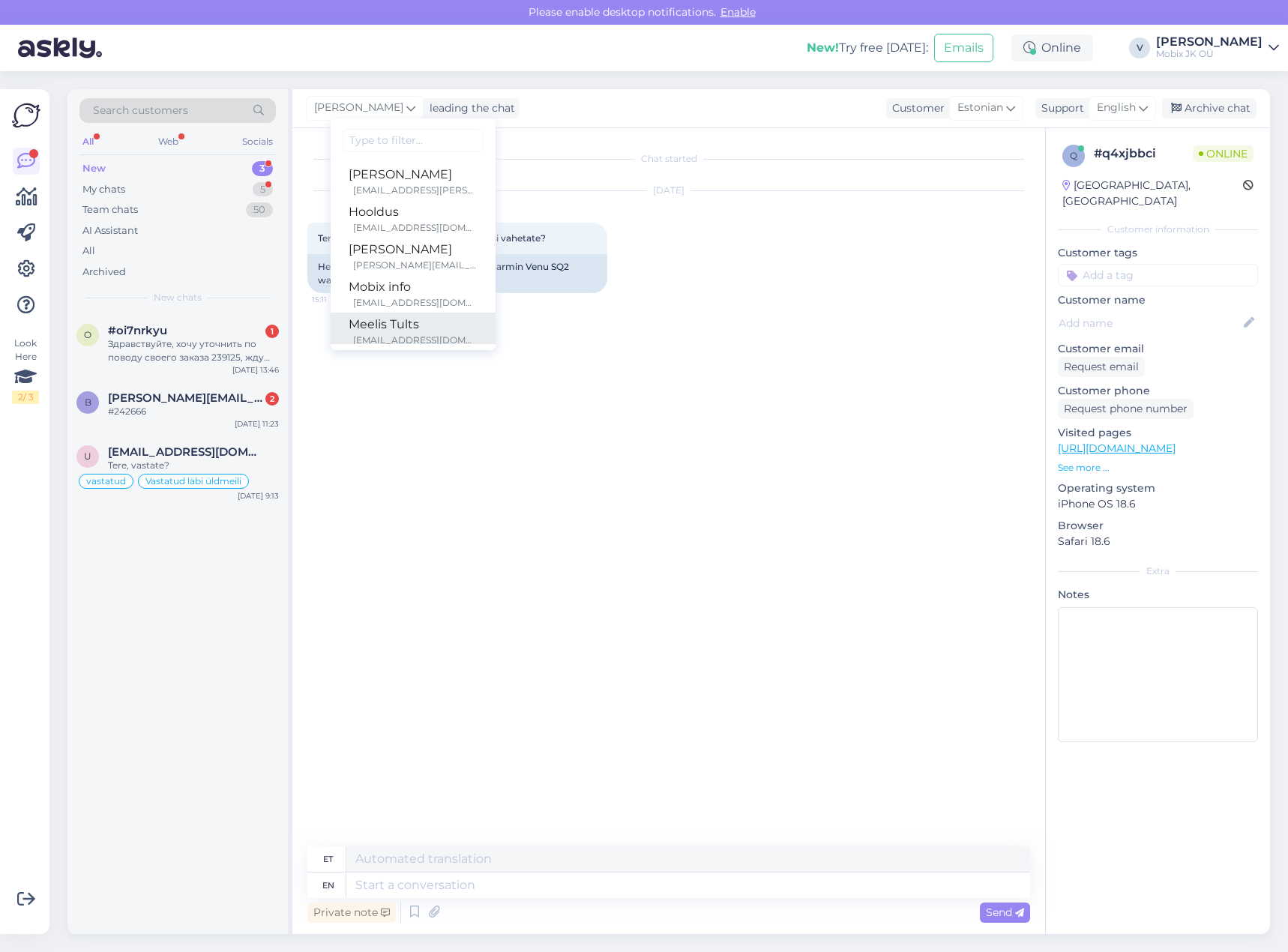
click at [404, 326] on div "Meelis Tults" at bounding box center [413, 324] width 129 height 18
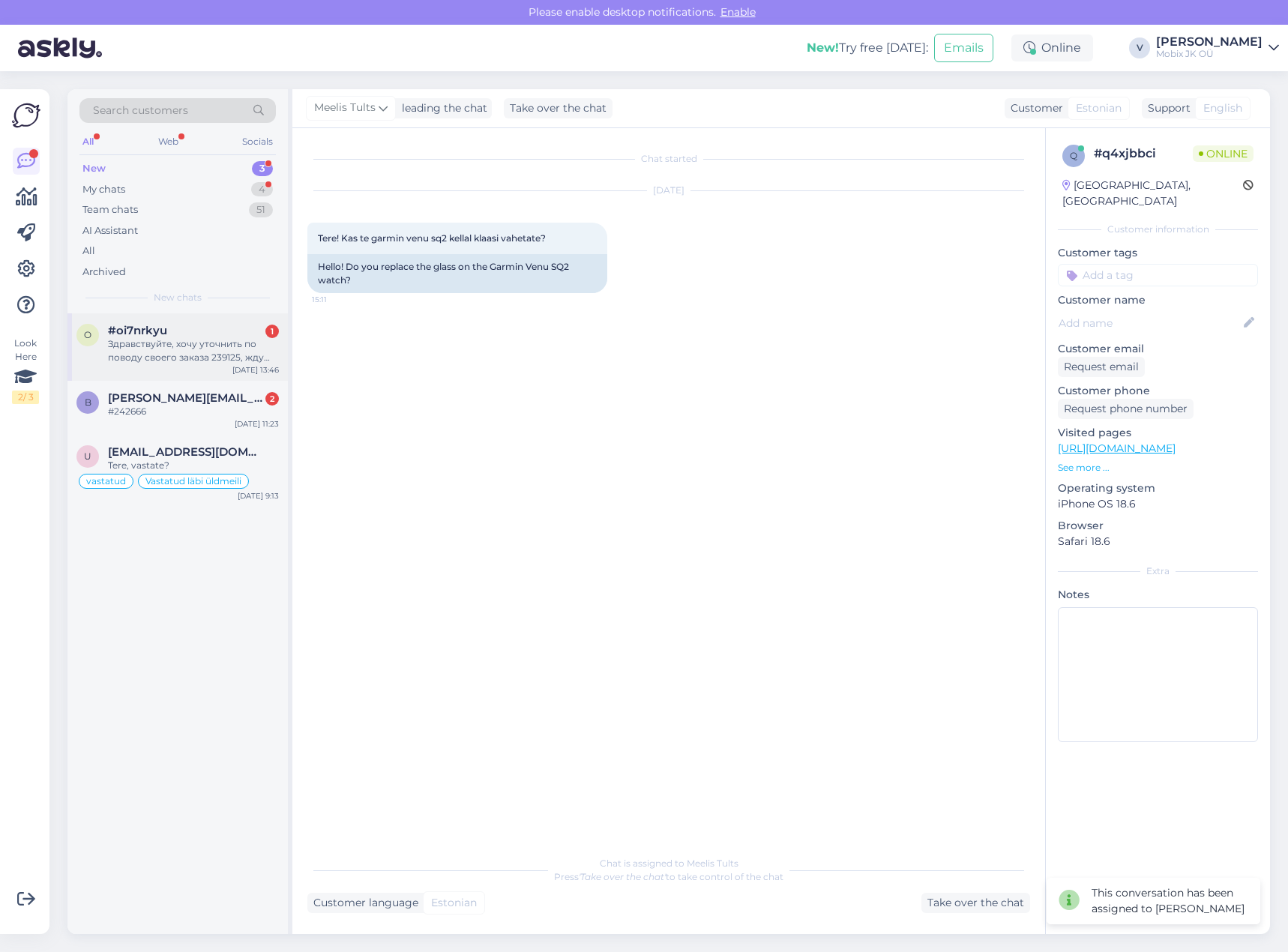
click at [225, 340] on div "Здравствуйте, хочу уточнить по поводу своего заказа 239125, жду уже 3 недели" at bounding box center [193, 350] width 171 height 27
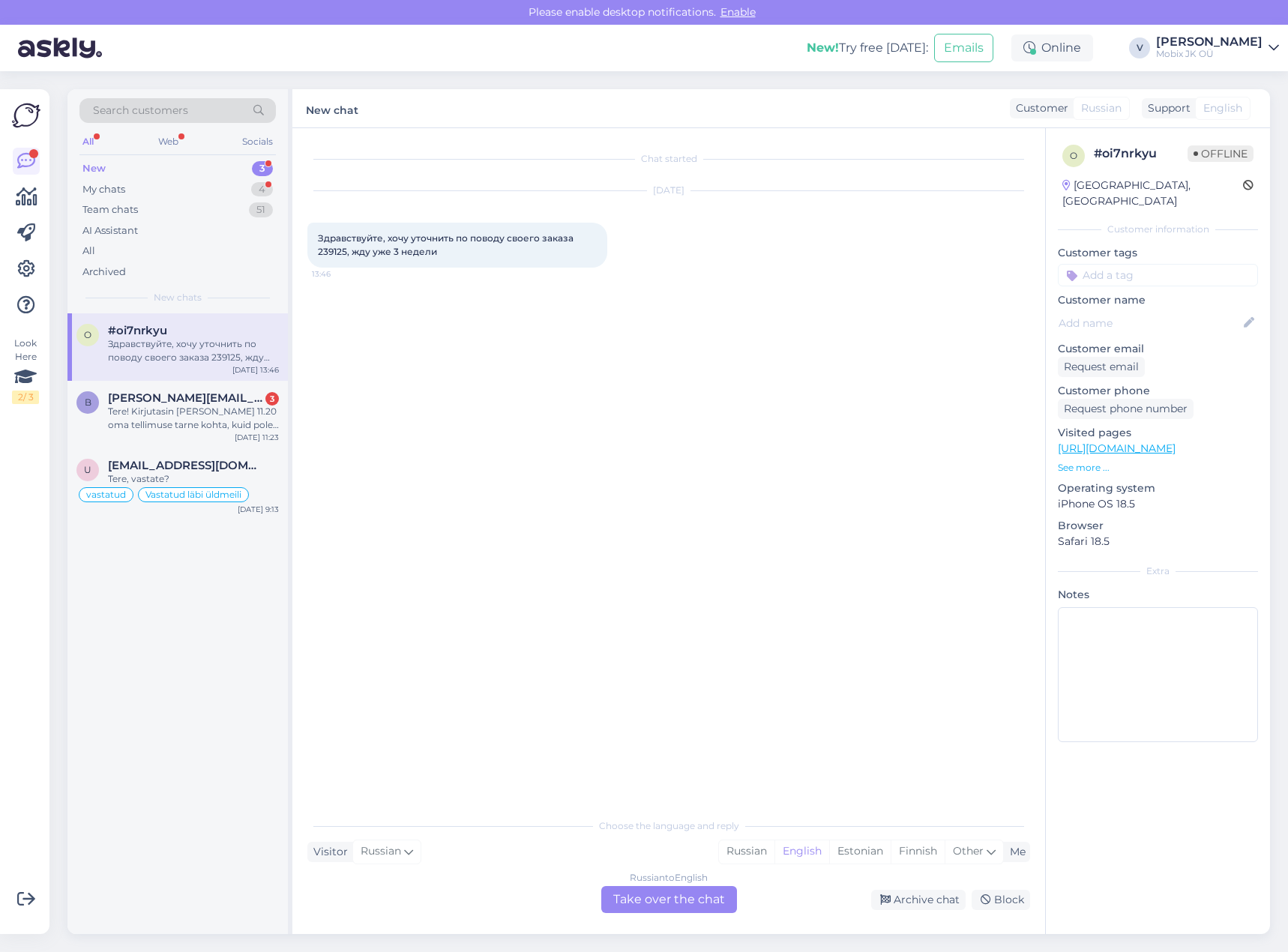
click at [261, 166] on div "3" at bounding box center [262, 169] width 21 height 15
click at [265, 340] on div "Tere! Kirjutasin [PERSON_NAME] 11.20 oma tellimuse tarne kohta, kuid pole seni …" at bounding box center [193, 350] width 171 height 27
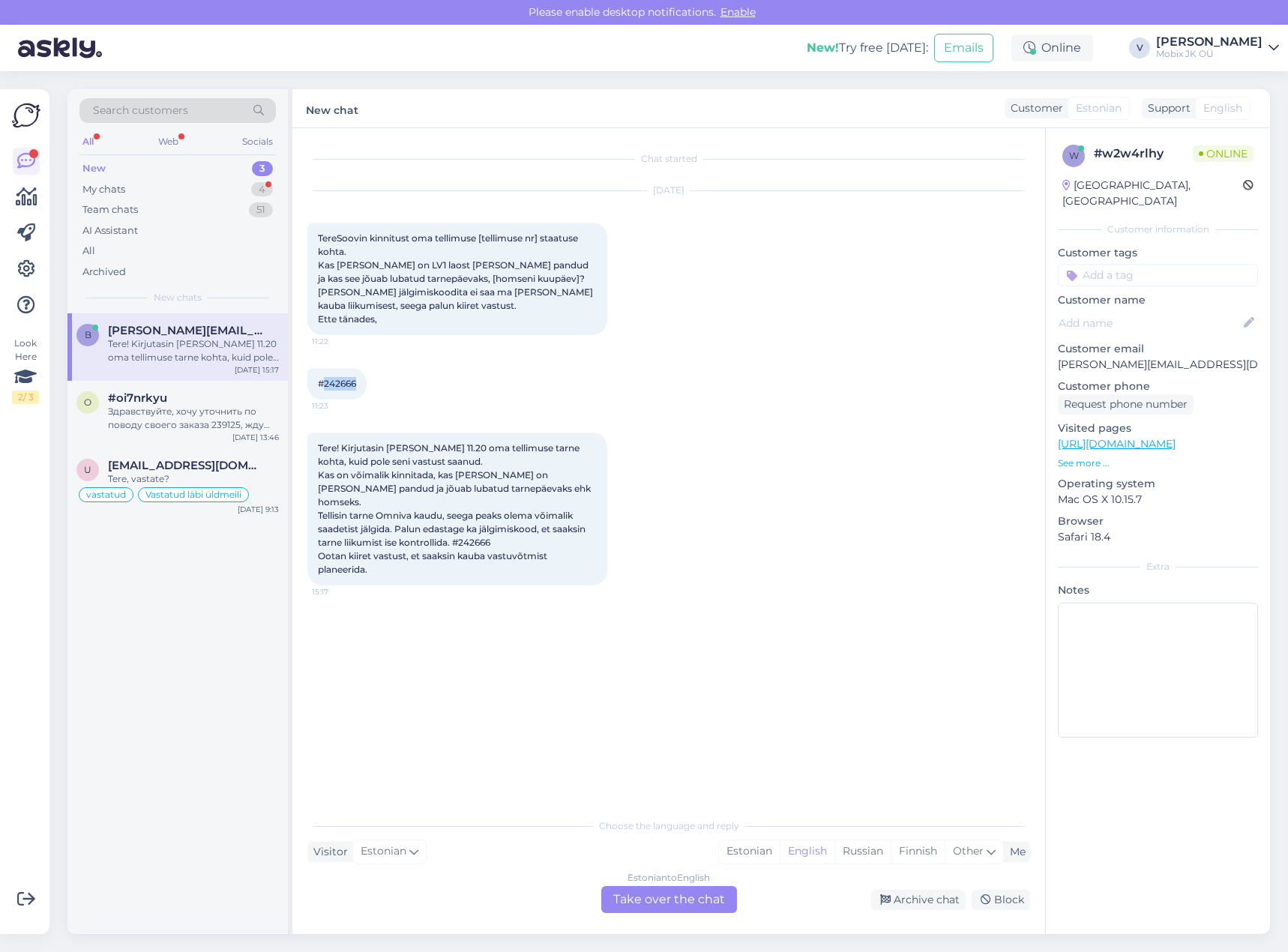
drag, startPoint x: 324, startPoint y: 383, endPoint x: 390, endPoint y: 383, distance: 66.0
click at [390, 383] on div "#242666 11:23" at bounding box center [669, 384] width 722 height 65
copy span "242666"
click at [740, 852] on div "Estonian" at bounding box center [749, 851] width 61 height 22
click at [717, 897] on div "Estonian to Estonian Take over the chat" at bounding box center [669, 899] width 136 height 27
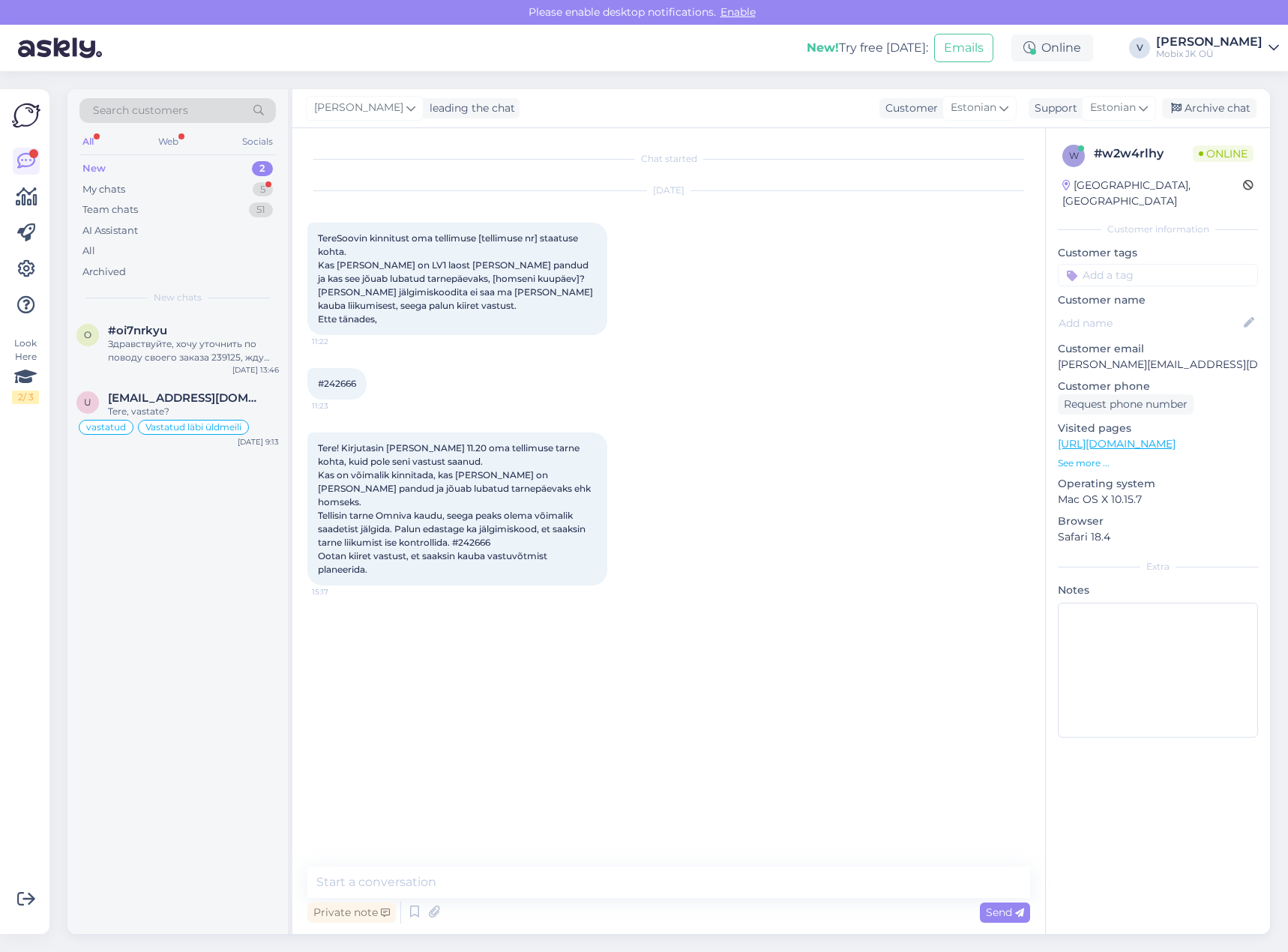
click at [719, 883] on textarea at bounding box center [669, 882] width 722 height 32
click at [381, 877] on textarea "Tere! T" at bounding box center [669, 882] width 722 height 32
click at [689, 870] on textarea "Tere! Täname kirja eest." at bounding box center [669, 882] width 722 height 32
paste textarea "Garmin fenix 8 47mm Solar Sapphire Amber Yellow"
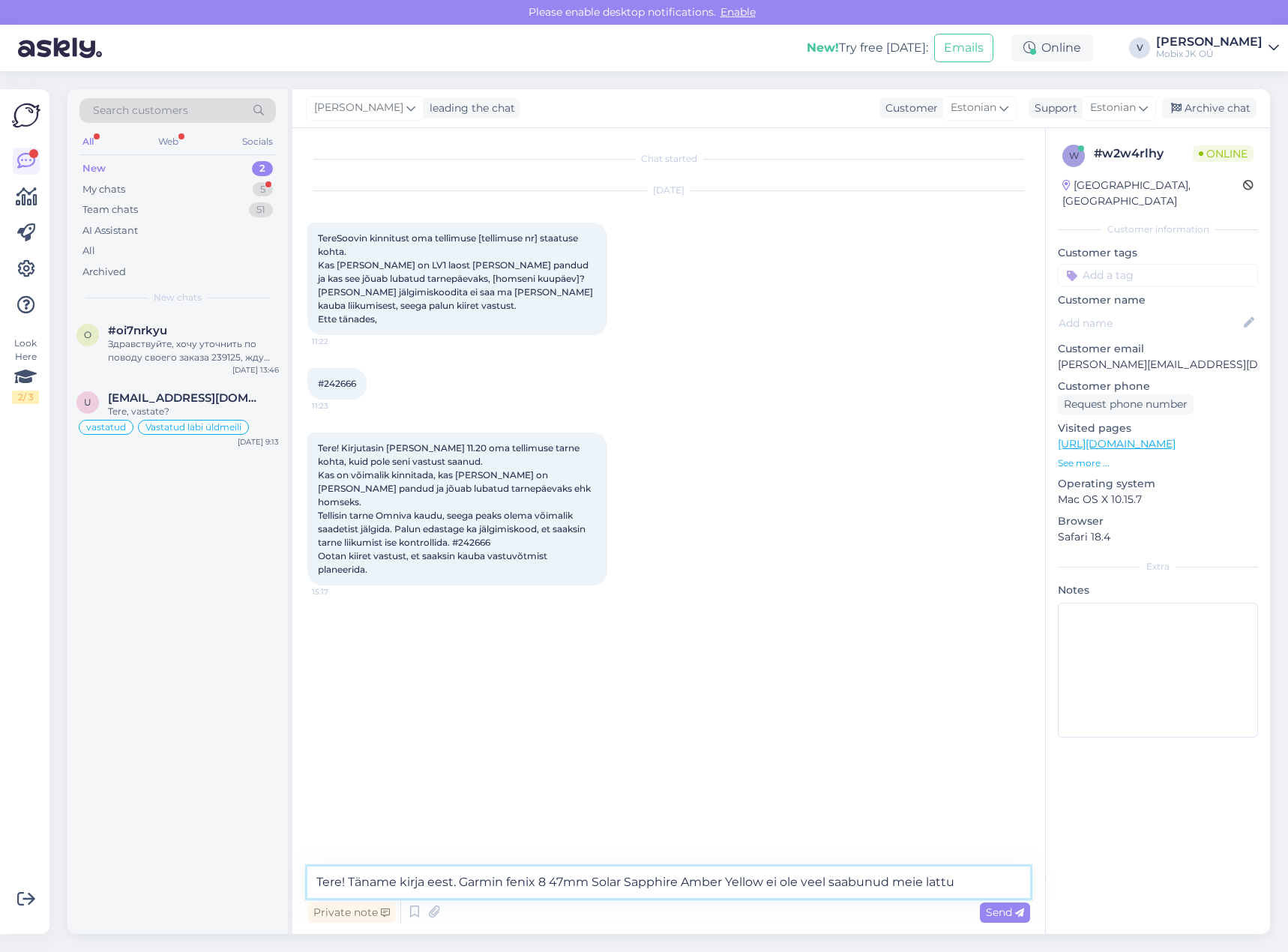
type textarea "Tere! Täname kirja eest. Garmin fenix 8 47mm Solar Sapphire Amber Yellow ei ole…"
